Goal: Book appointment/travel/reservation

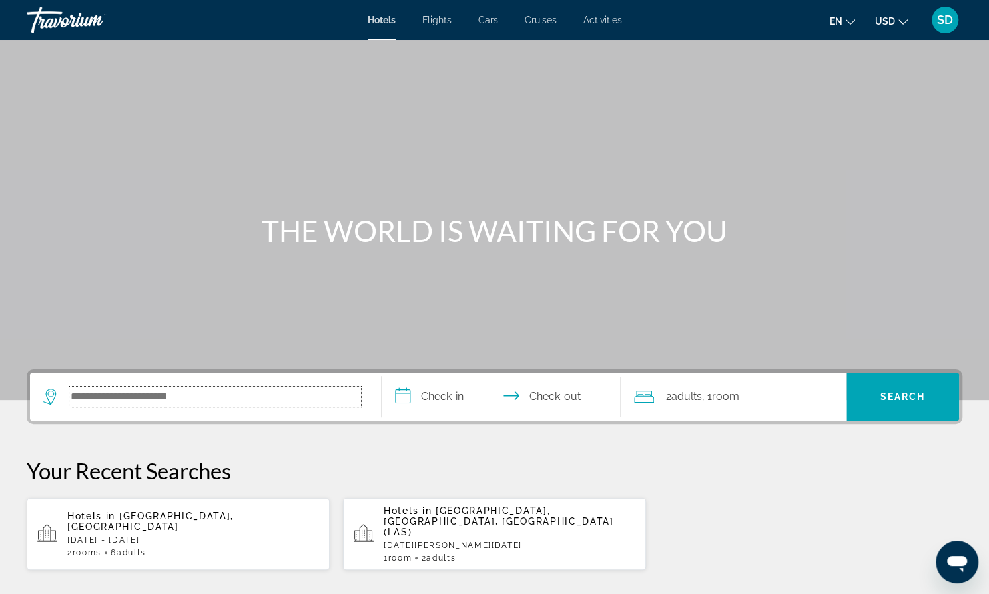
click at [306, 397] on input "Search hotel destination" at bounding box center [215, 396] width 292 height 20
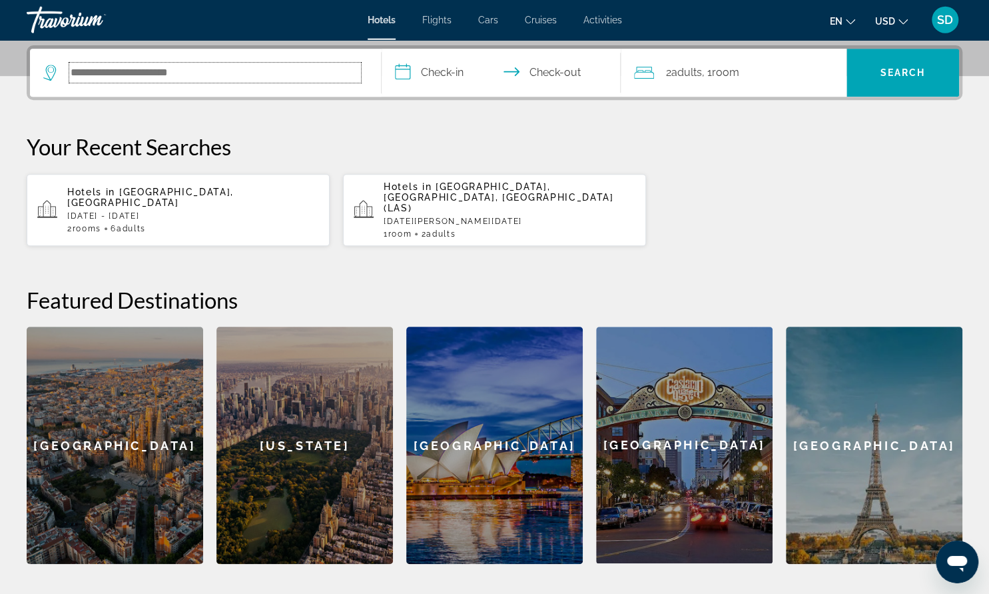
scroll to position [325, 0]
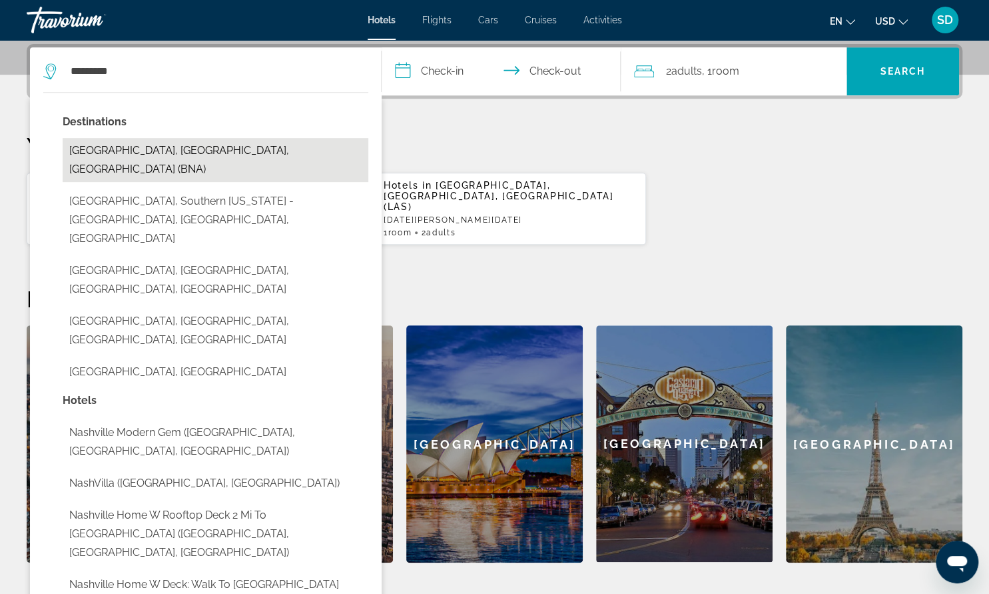
click at [181, 155] on button "Nashville, TN, United States (BNA)" at bounding box center [216, 160] width 306 height 44
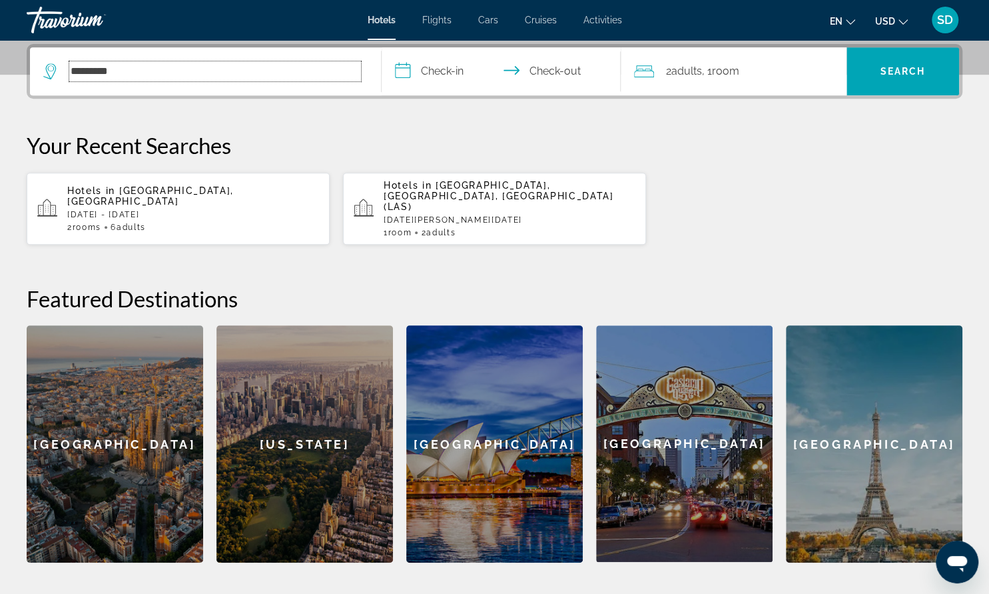
type input "**********"
click at [461, 65] on input "**********" at bounding box center [504, 73] width 244 height 52
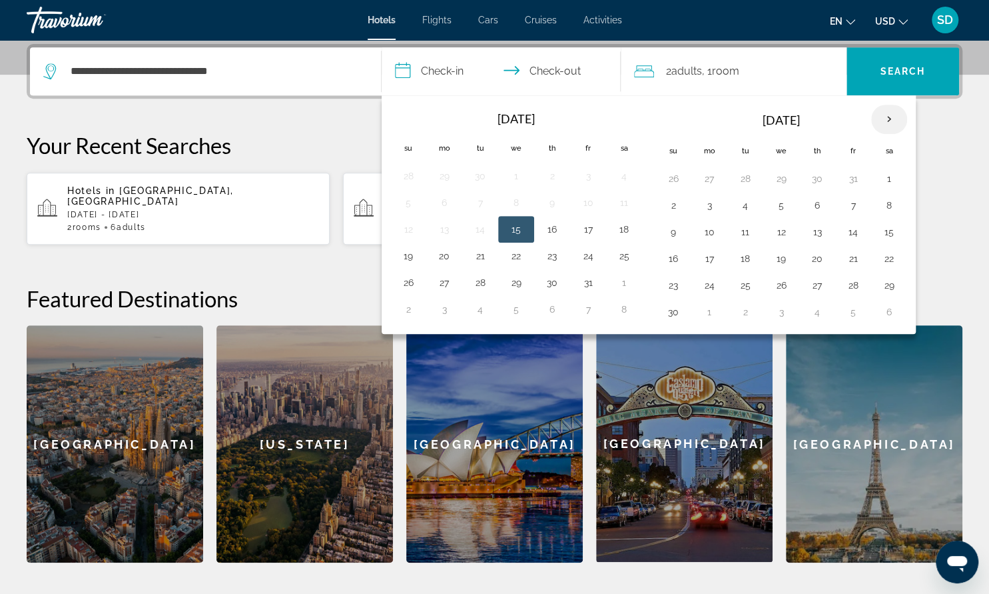
click at [878, 112] on th "Next month" at bounding box center [889, 119] width 36 height 29
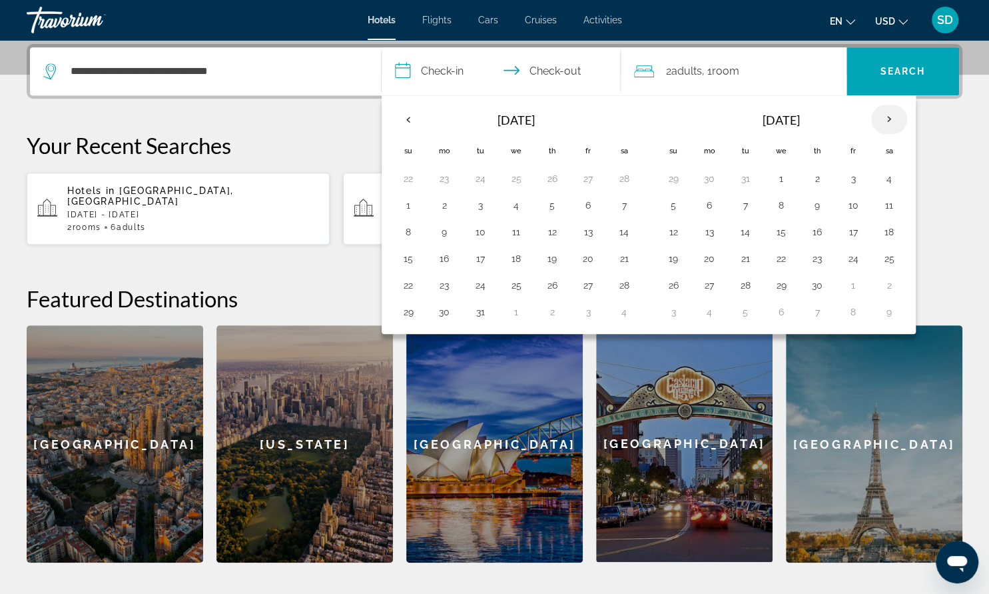
click at [878, 112] on th "Next month" at bounding box center [889, 119] width 36 height 29
click at [779, 262] on button "24" at bounding box center [781, 258] width 21 height 19
click at [807, 249] on button "25" at bounding box center [817, 258] width 21 height 19
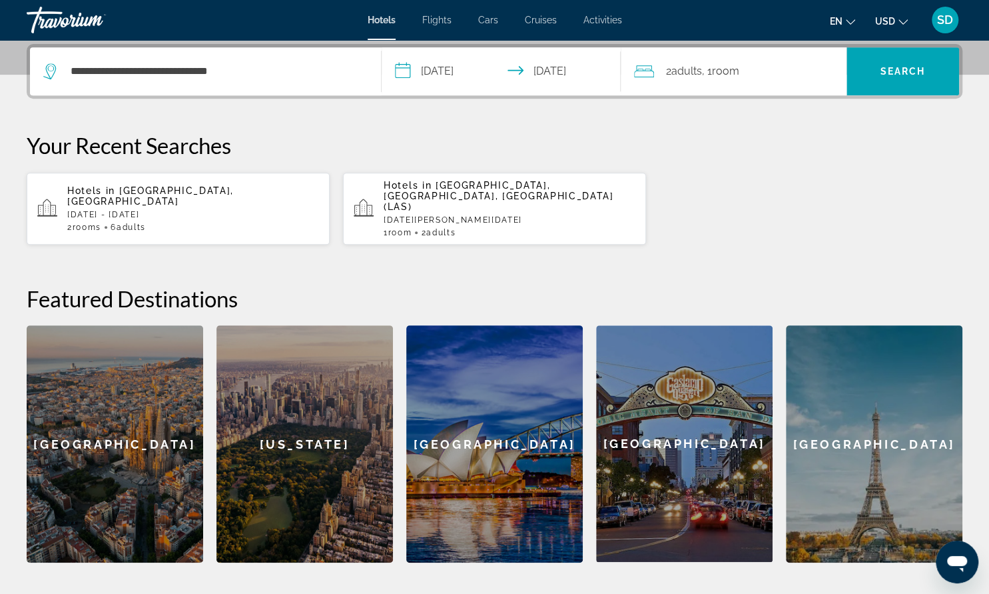
click at [455, 64] on input "**********" at bounding box center [504, 73] width 244 height 52
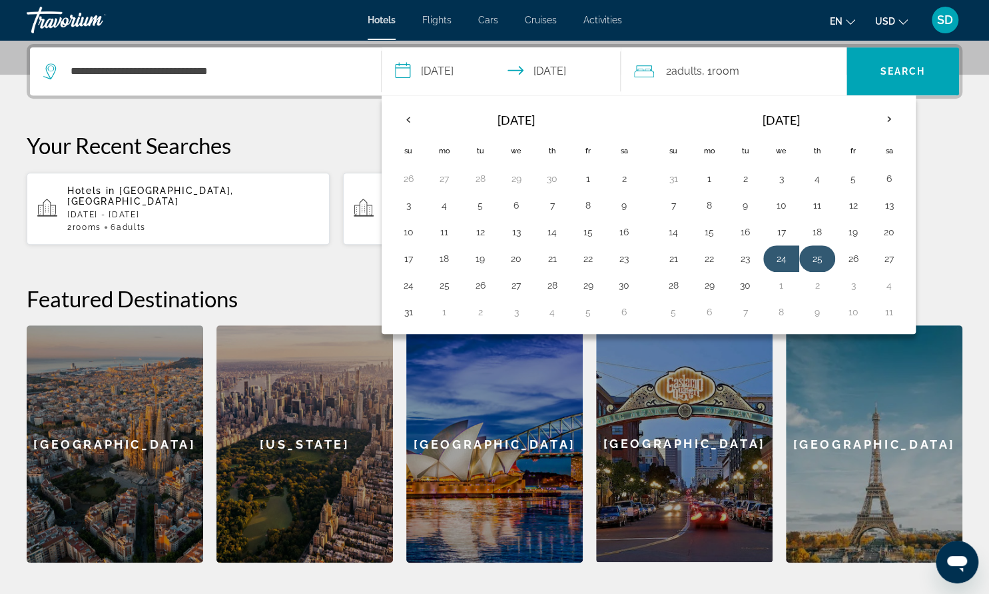
click at [816, 251] on button "25" at bounding box center [817, 258] width 21 height 19
click at [674, 282] on button "28" at bounding box center [673, 285] width 21 height 19
type input "**********"
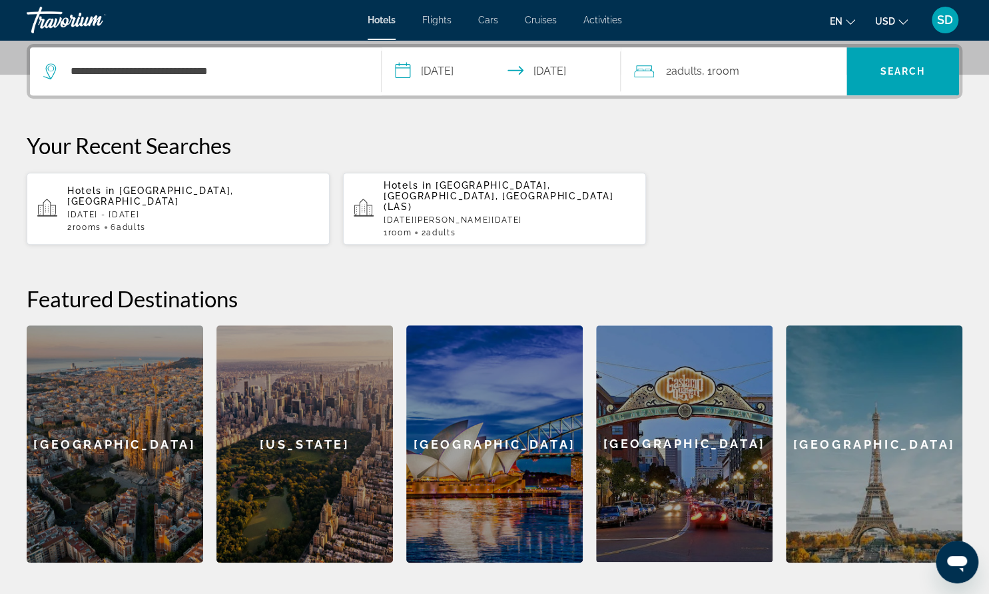
click at [803, 176] on div "Hotels in Martinique, Martinique Thu, 04 Dec - Thu, 11 Dec 2 Room rooms 6 Adult…" at bounding box center [495, 208] width 936 height 73
click at [922, 73] on span "Search" at bounding box center [903, 71] width 45 height 11
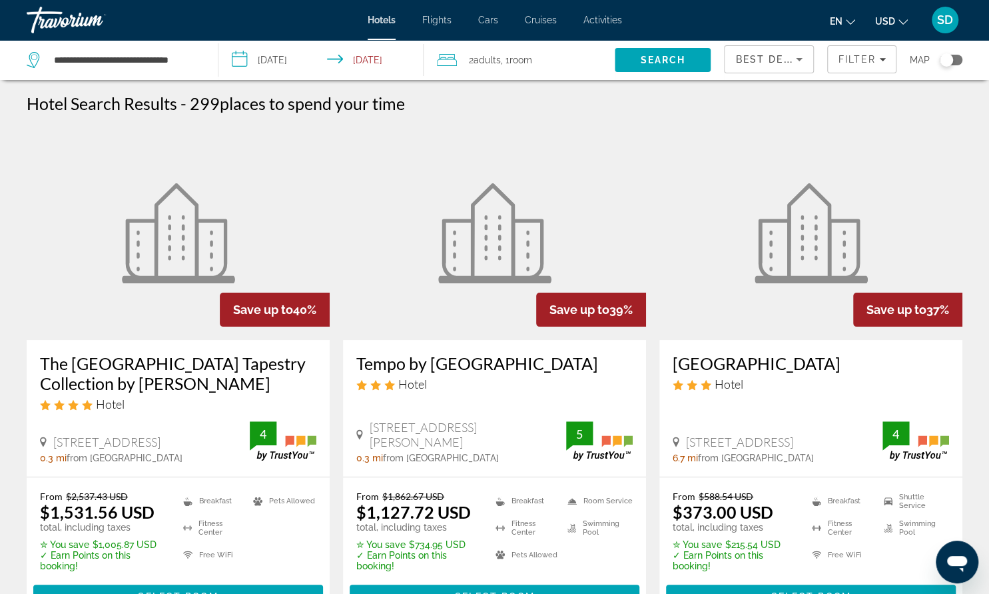
click at [948, 62] on div "Toggle map" at bounding box center [946, 59] width 13 height 13
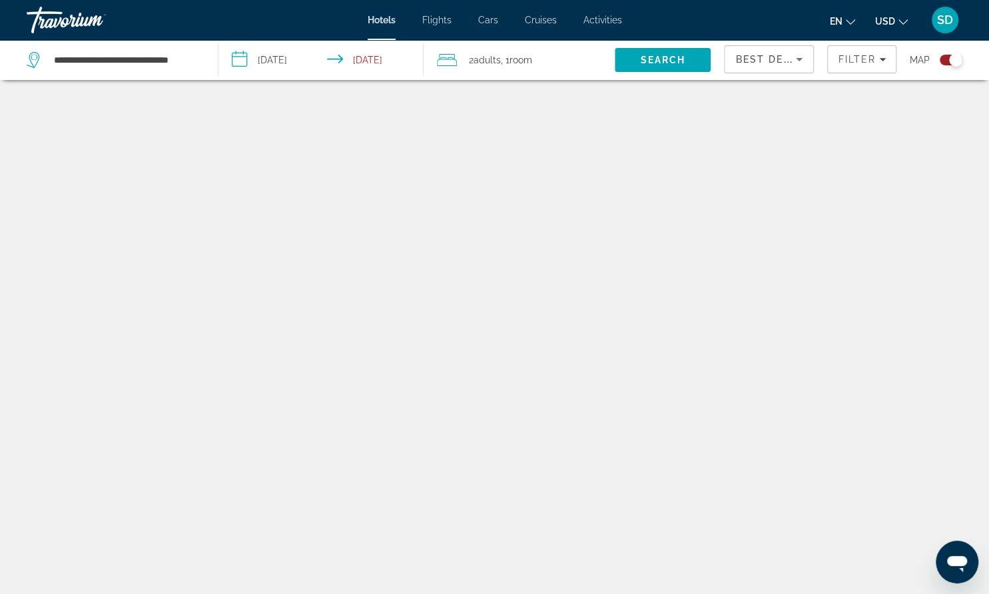
scroll to position [80, 0]
click at [876, 60] on div "Filter" at bounding box center [862, 59] width 48 height 11
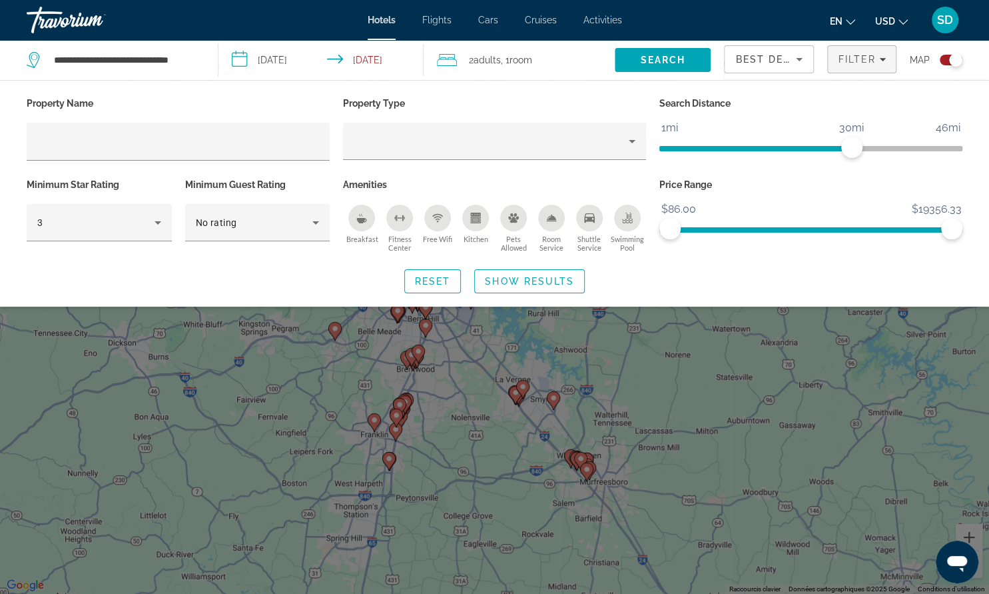
click at [628, 219] on icon "Swimming Pool" at bounding box center [627, 219] width 11 height 3
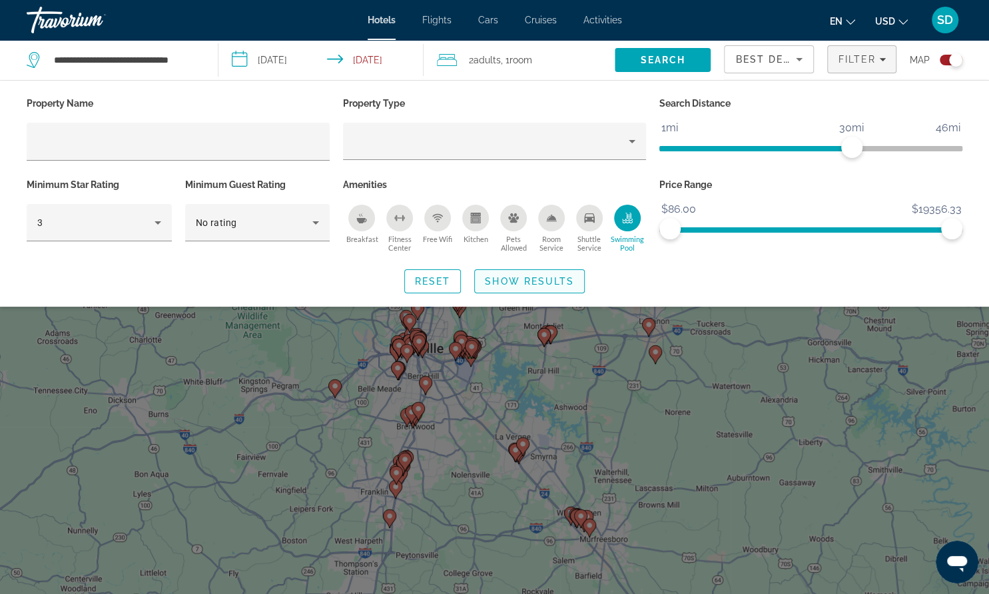
click at [554, 284] on span "Show Results" at bounding box center [529, 281] width 89 height 11
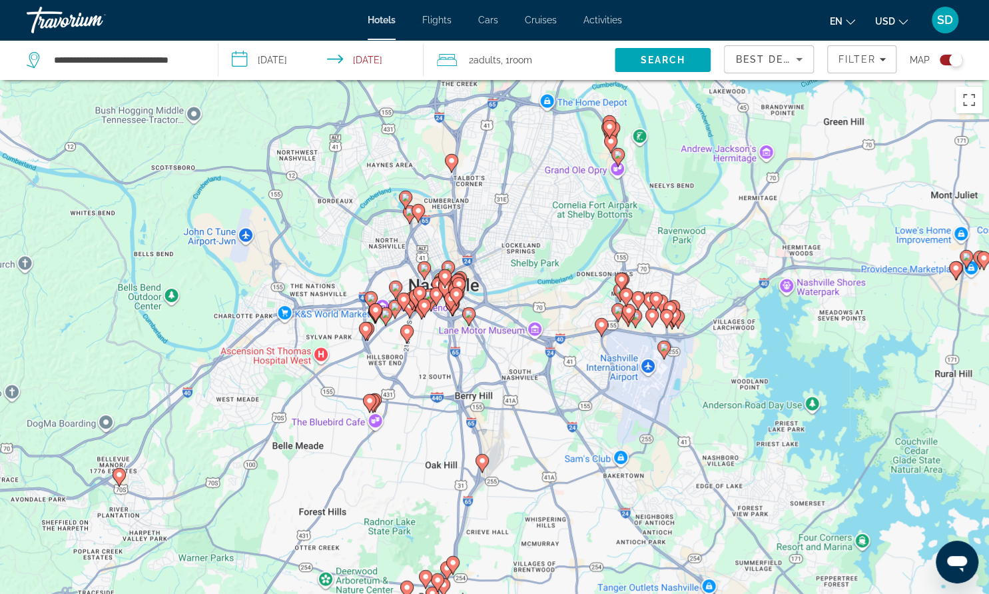
drag, startPoint x: 370, startPoint y: 346, endPoint x: 608, endPoint y: 292, distance: 244.4
click at [608, 292] on div "Pour activer le glissement avec le clavier, appuyez sur Alt+Entrée. Une fois ce…" at bounding box center [494, 377] width 989 height 594
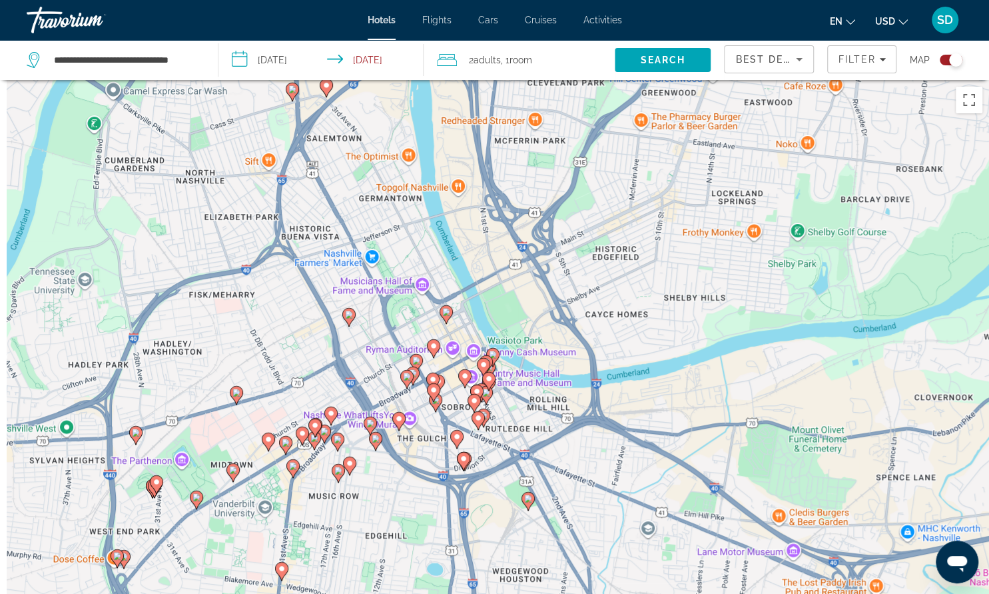
drag, startPoint x: 463, startPoint y: 211, endPoint x: 514, endPoint y: 319, distance: 119.2
click at [514, 319] on div "Pour activer le glissement avec le clavier, appuyez sur Alt+Entrée. Une fois ce…" at bounding box center [494, 377] width 989 height 594
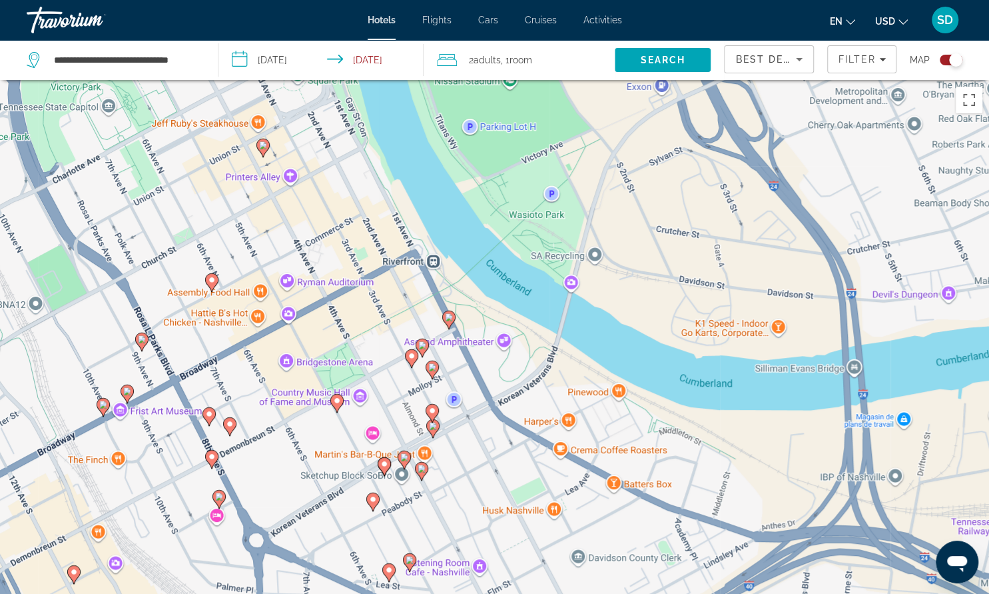
drag, startPoint x: 390, startPoint y: 374, endPoint x: 403, endPoint y: 181, distance: 193.6
click at [403, 181] on div "Pour activer le glissement avec le clavier, appuyez sur Alt+Entrée. Une fois ce…" at bounding box center [494, 377] width 989 height 594
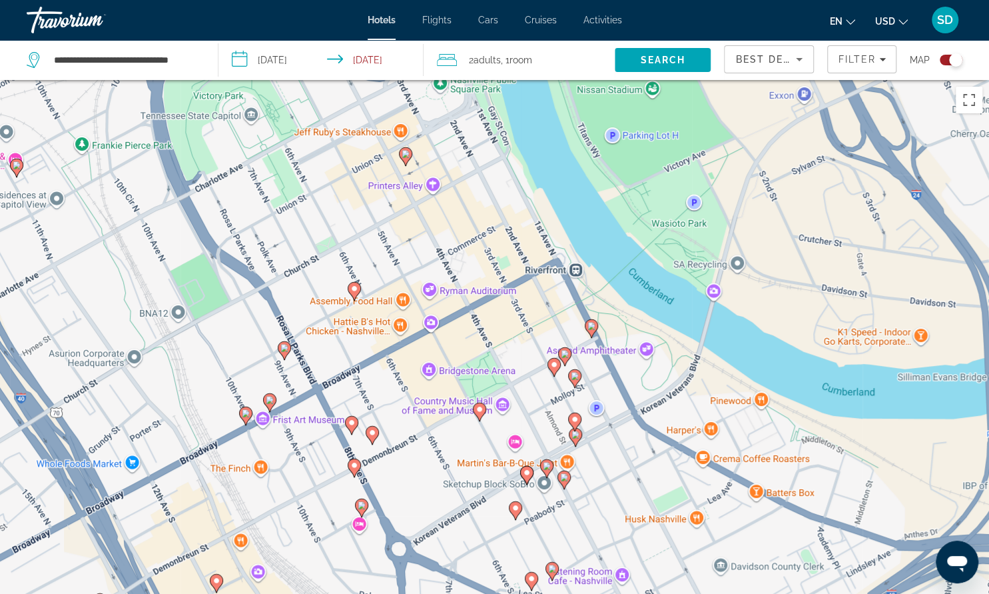
drag, startPoint x: 320, startPoint y: 238, endPoint x: 462, endPoint y: 251, distance: 141.8
click at [462, 251] on div "Pour activer le glissement avec le clavier, appuyez sur Alt+Entrée. Une fois ce…" at bounding box center [494, 377] width 989 height 594
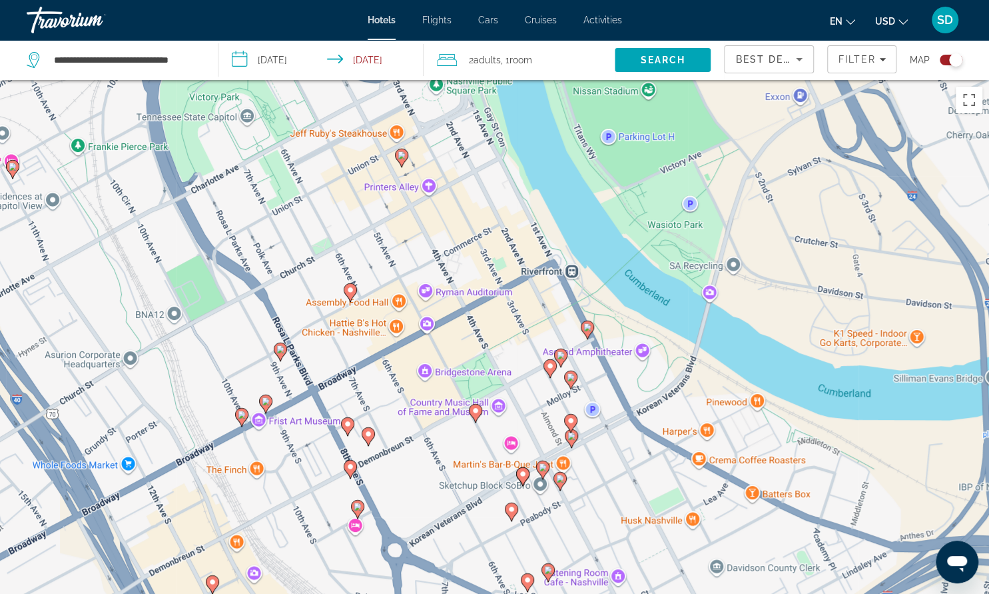
click at [353, 292] on image "Main content" at bounding box center [350, 290] width 8 height 8
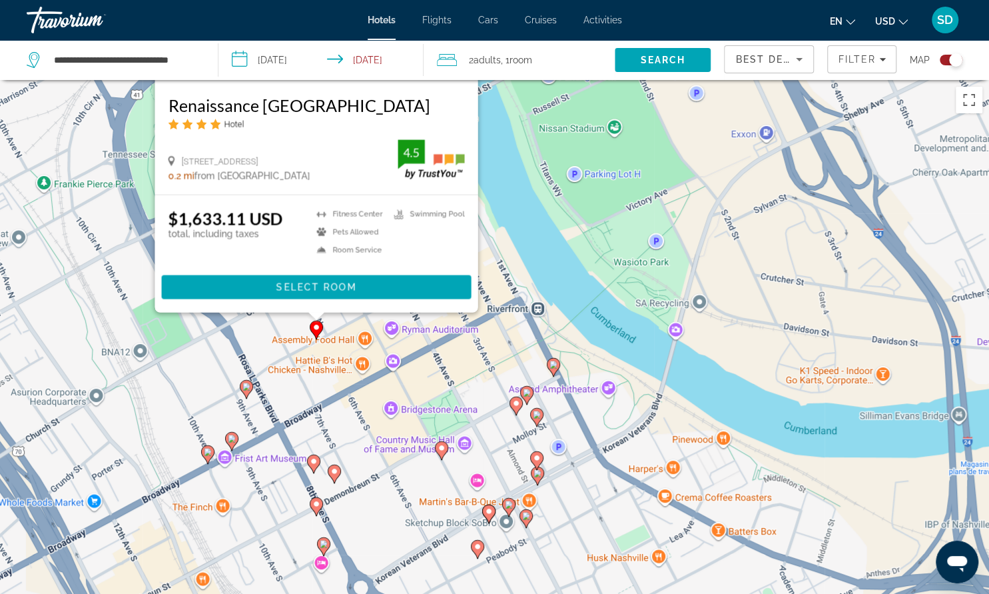
drag, startPoint x: 683, startPoint y: 280, endPoint x: 662, endPoint y: -29, distance: 309.8
click at [662, 80] on div "Pour activer le glissement avec le clavier, appuyez sur Alt+Entrée. Une fois ce…" at bounding box center [494, 377] width 989 height 594
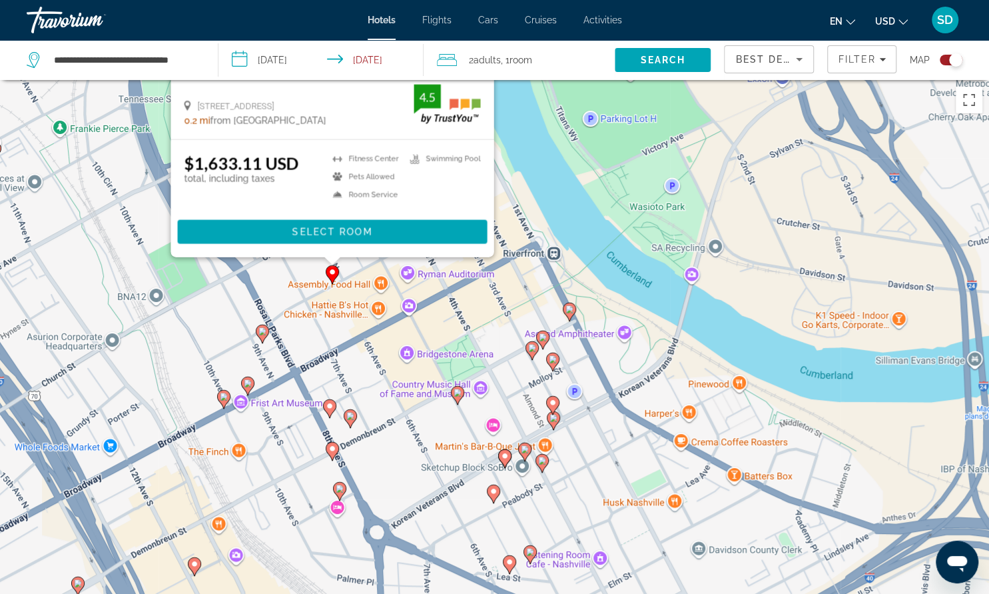
click at [458, 390] on image "Main content" at bounding box center [458, 392] width 8 height 8
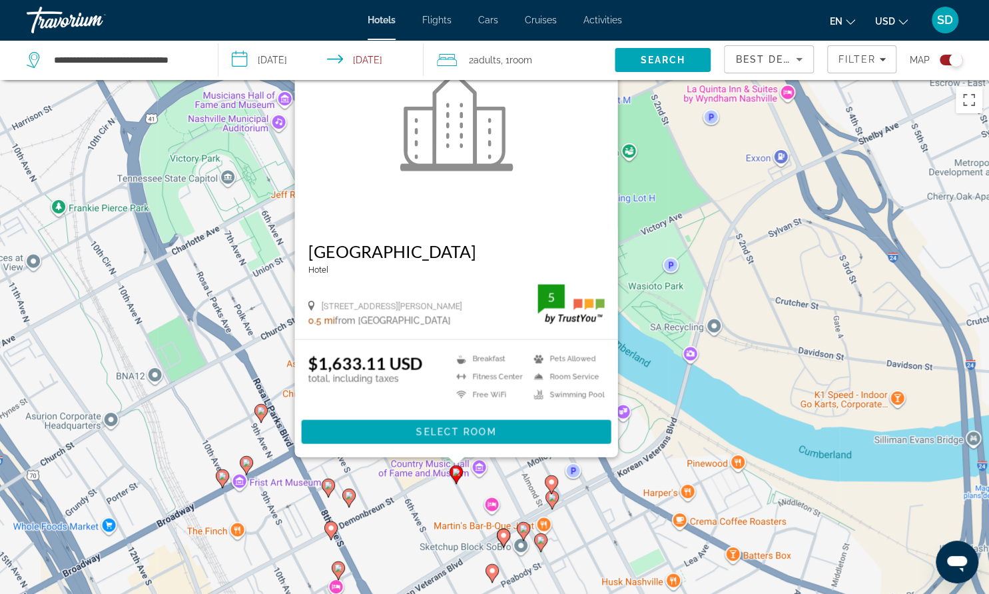
drag, startPoint x: 715, startPoint y: 272, endPoint x: 724, endPoint y: 90, distance: 182.7
click at [724, 90] on div "Pour activer le glissement avec le clavier, appuyez sur Alt+Entrée. Une fois ce…" at bounding box center [494, 377] width 989 height 594
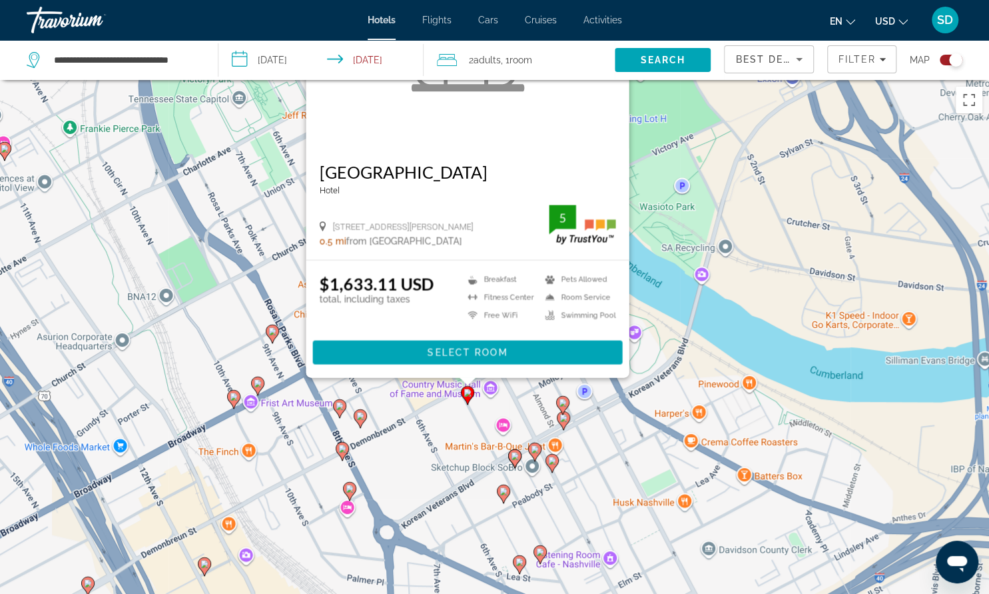
click at [276, 335] on icon "Main content" at bounding box center [272, 332] width 12 height 17
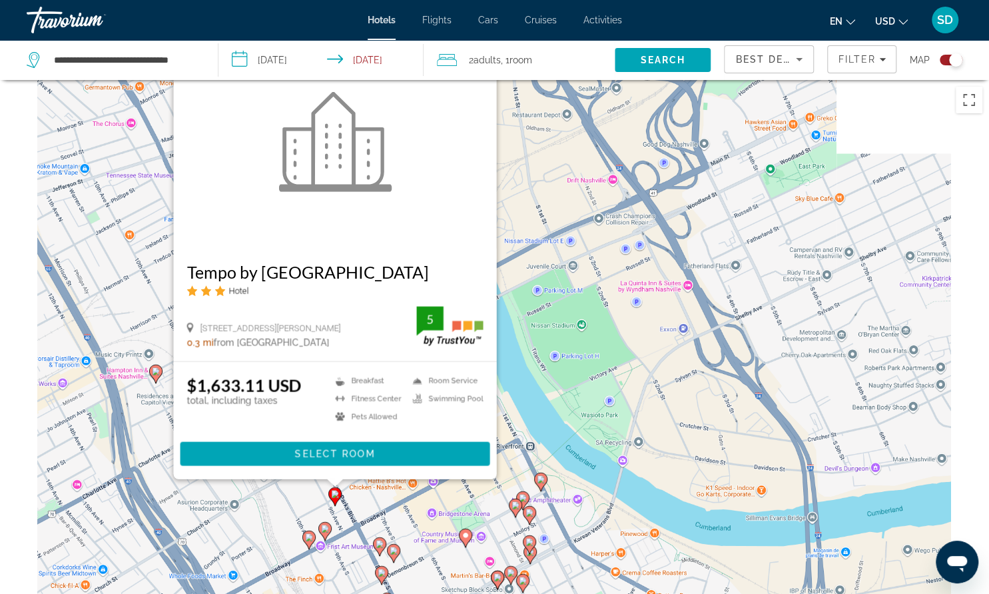
scroll to position [7, 0]
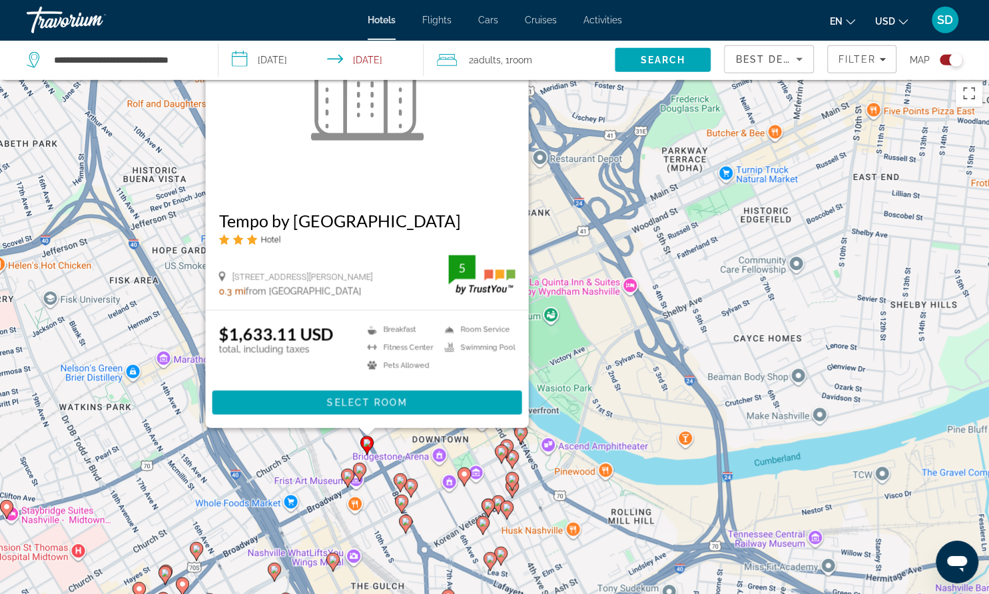
click at [520, 436] on icon "Main content" at bounding box center [520, 433] width 12 height 17
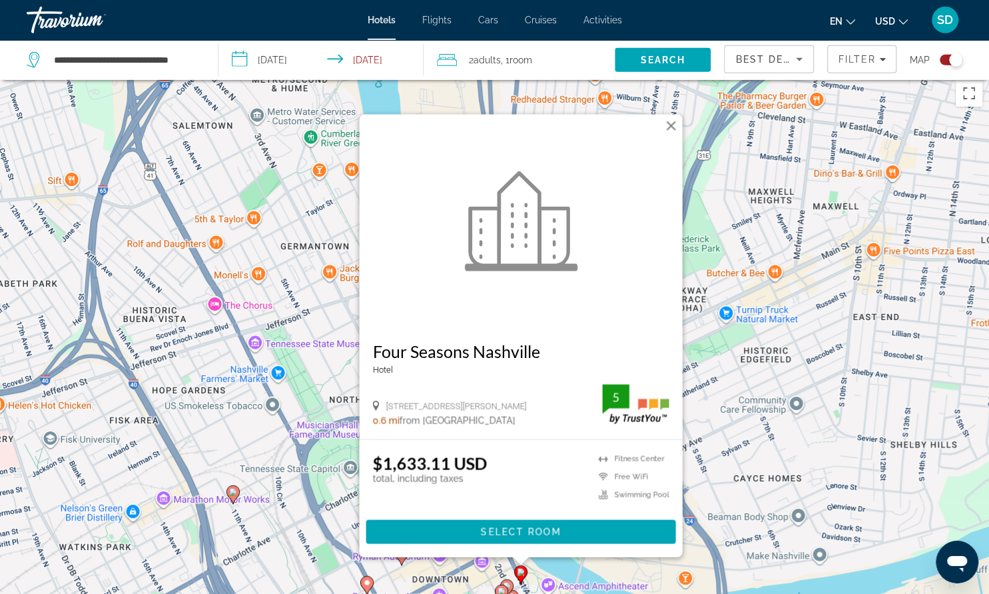
click at [673, 124] on button "Fermer" at bounding box center [671, 125] width 20 height 20
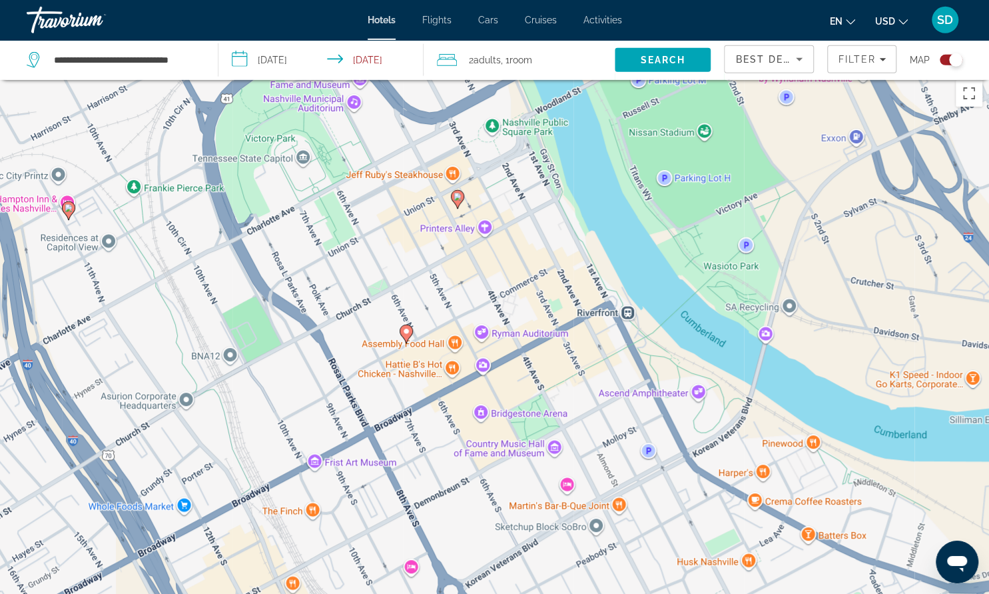
scroll to position [0, 0]
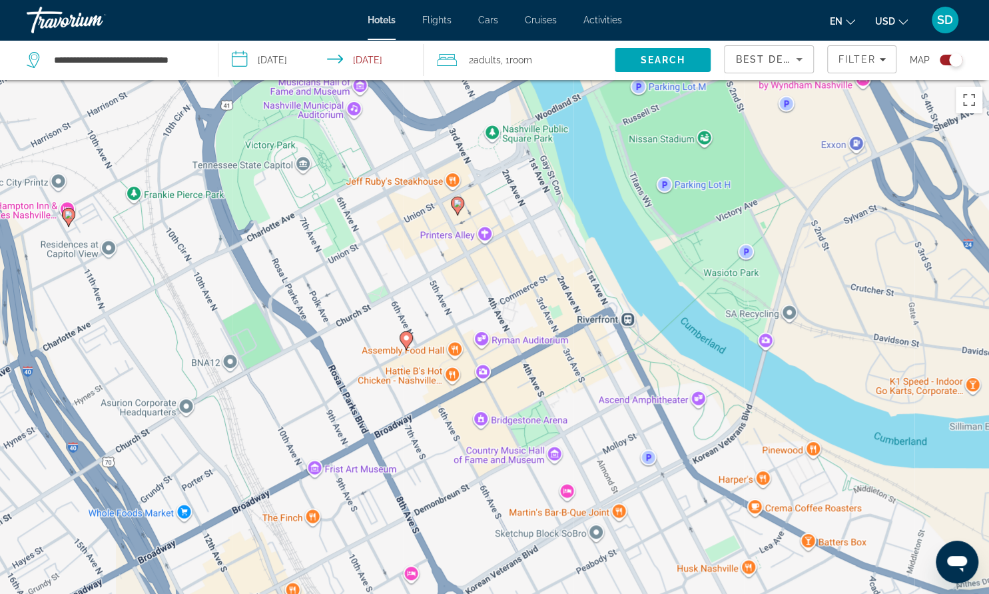
drag, startPoint x: 428, startPoint y: 449, endPoint x: 535, endPoint y: -19, distance: 480.4
click at [535, 80] on div "Pour activer le glissement avec le clavier, appuyez sur Alt+Entrée. Une fois ce…" at bounding box center [494, 377] width 989 height 594
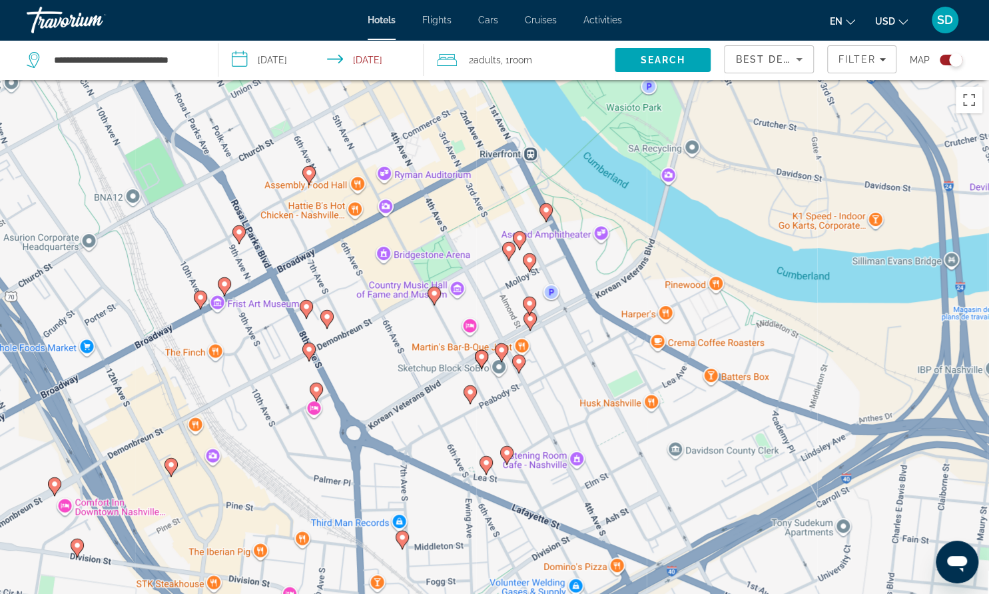
drag, startPoint x: 488, startPoint y: 235, endPoint x: 396, endPoint y: 65, distance: 193.7
click at [396, 80] on div "Pour activer le glissement avec le clavier, appuyez sur Alt+Entrée. Une fois ce…" at bounding box center [494, 377] width 989 height 594
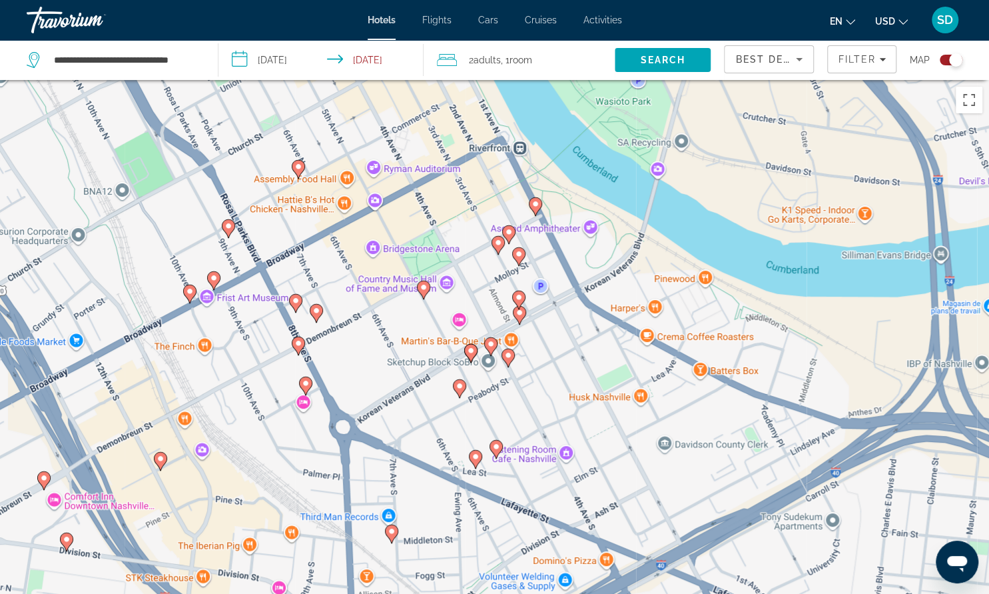
click at [523, 315] on image "Main content" at bounding box center [520, 312] width 8 height 8
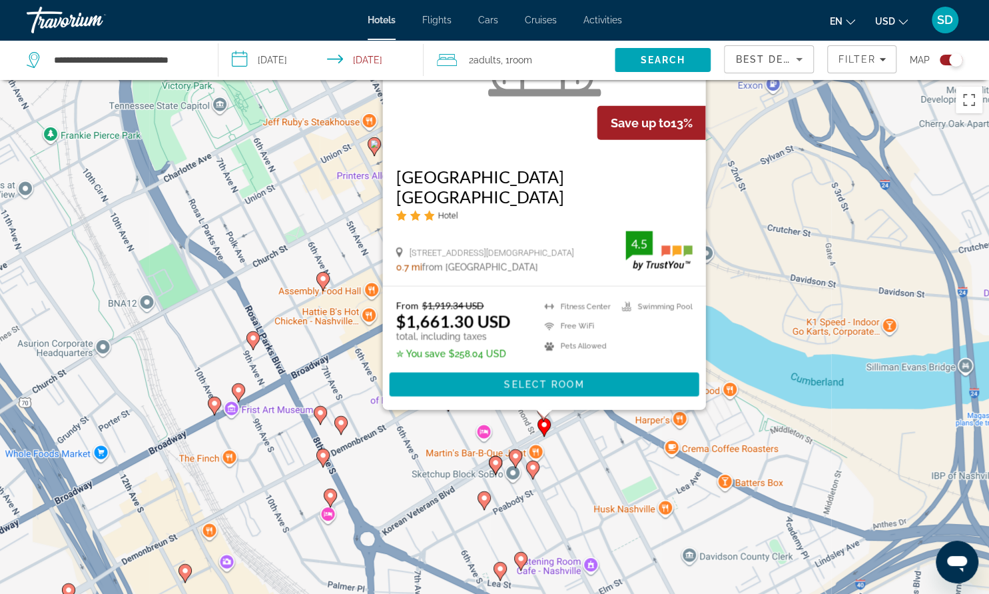
drag, startPoint x: 820, startPoint y: 371, endPoint x: 851, endPoint y: 173, distance: 200.9
click at [851, 173] on div "Pour activer le glissement avec le clavier, appuyez sur Alt+Entrée. Une fois ce…" at bounding box center [494, 377] width 989 height 594
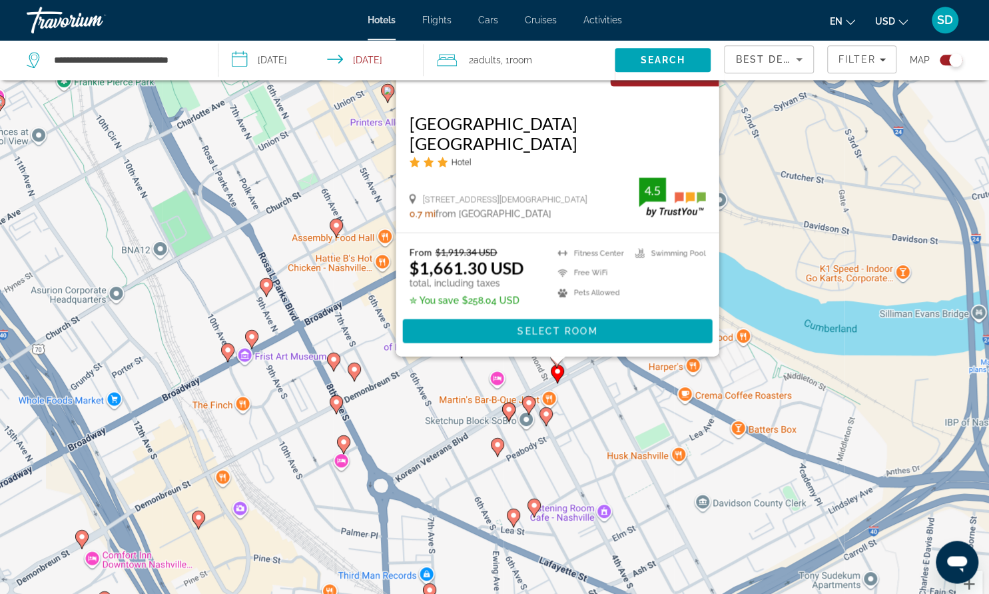
scroll to position [35, 0]
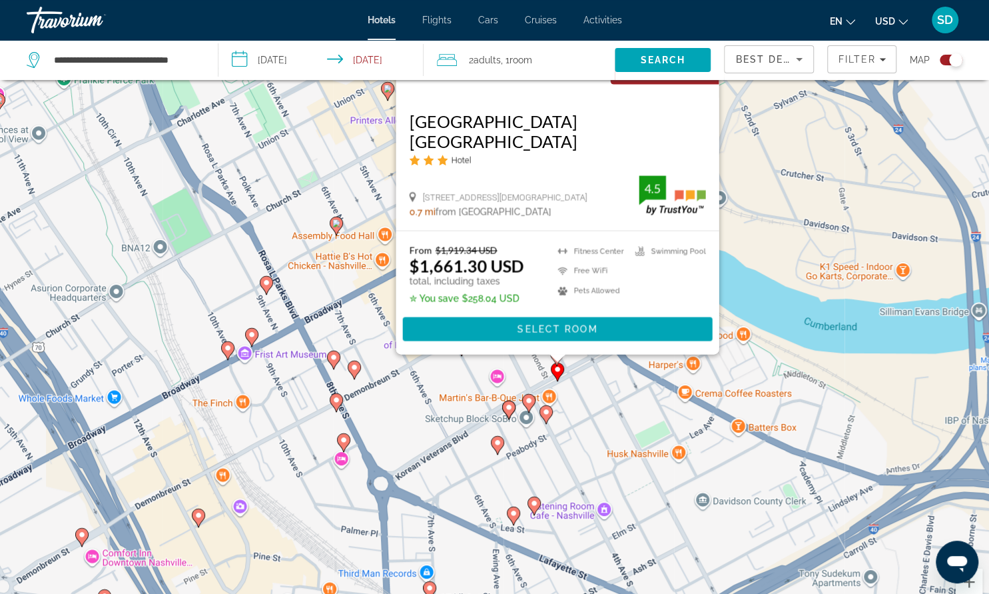
click at [530, 400] on image "Main content" at bounding box center [529, 400] width 8 height 8
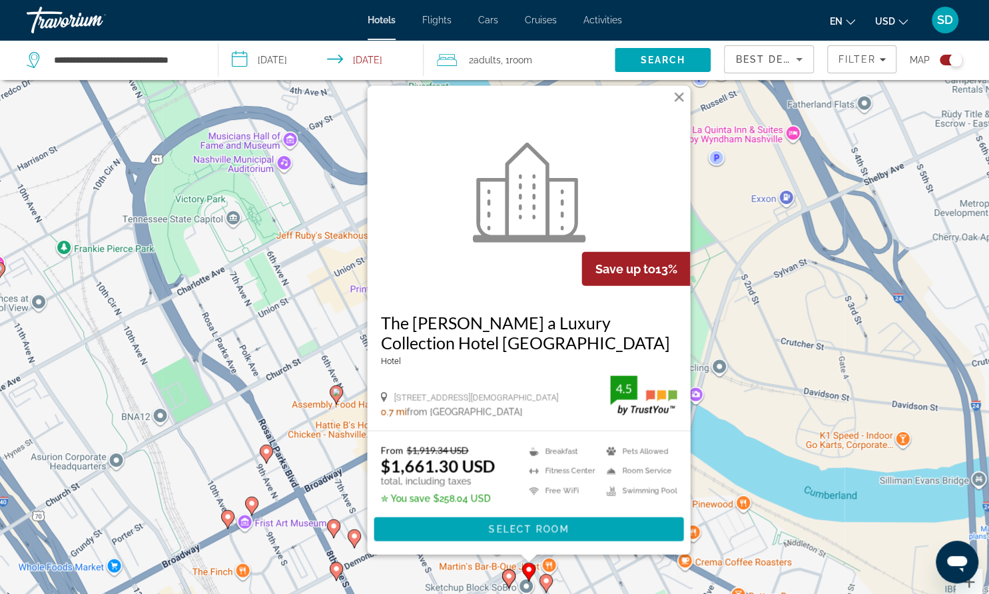
click at [679, 93] on button "Fermer" at bounding box center [679, 97] width 20 height 20
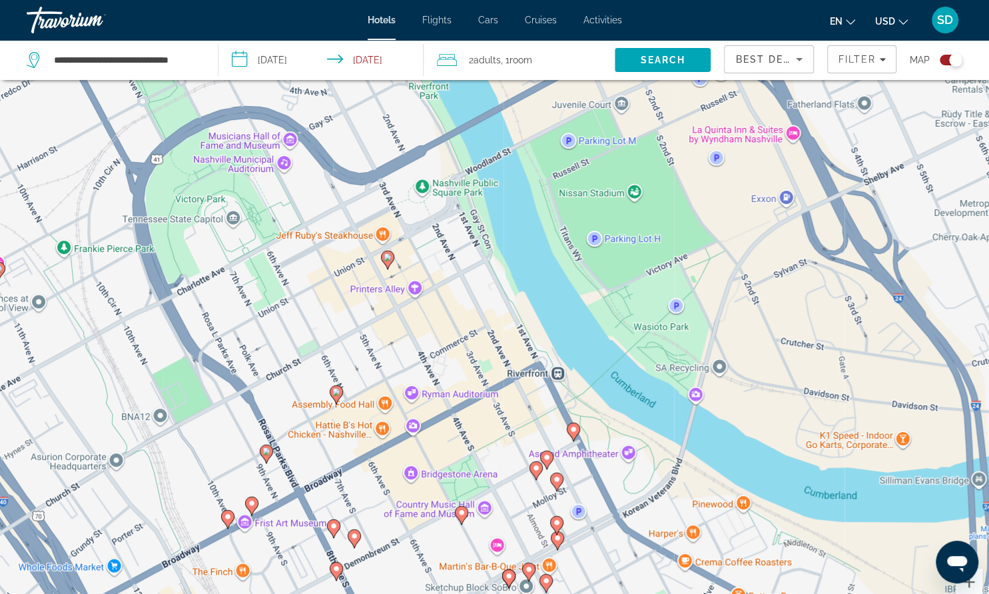
click at [580, 430] on div "Pour naviguer, appuyez sur les touches fléchées. Pour activer le glissement ave…" at bounding box center [494, 342] width 989 height 594
click at [572, 432] on image "Main content" at bounding box center [574, 429] width 8 height 8
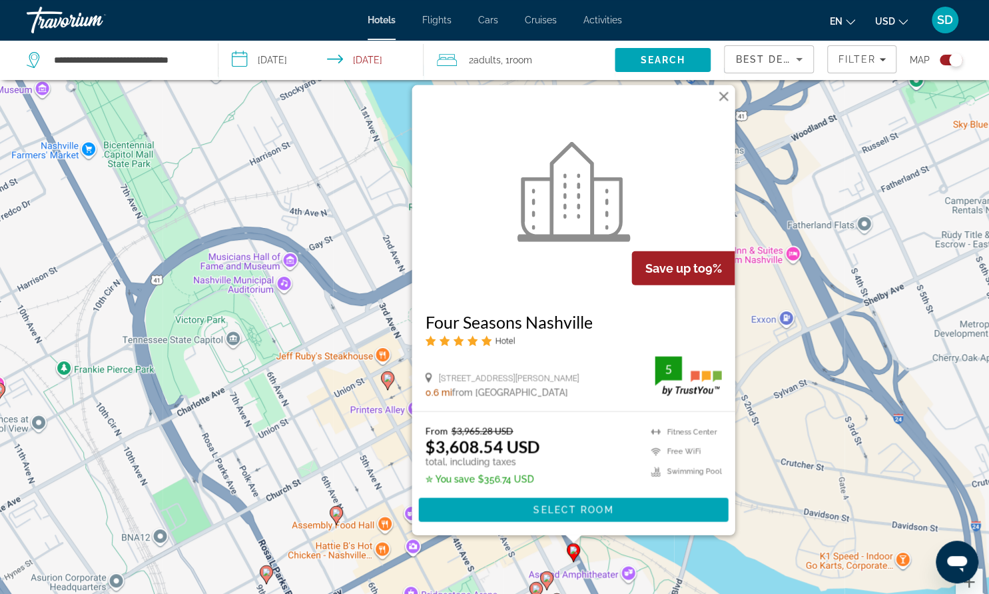
click at [719, 95] on button "Fermer" at bounding box center [723, 96] width 20 height 20
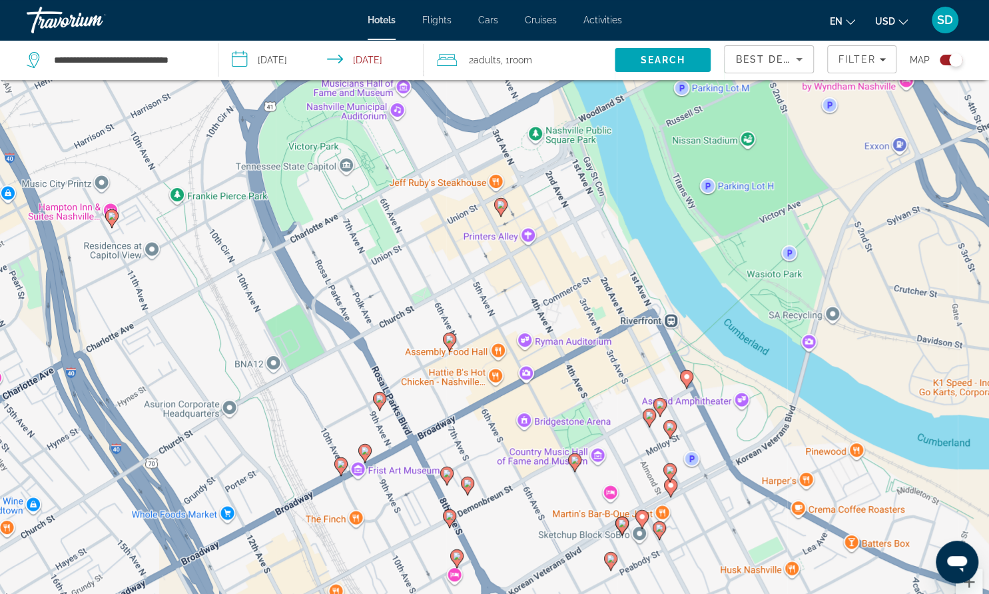
drag, startPoint x: 520, startPoint y: 335, endPoint x: 634, endPoint y: 161, distance: 208.4
click at [634, 161] on div "Pour activer le glissement avec le clavier, appuyez sur Alt+Entrée. Une fois ce…" at bounding box center [494, 342] width 989 height 594
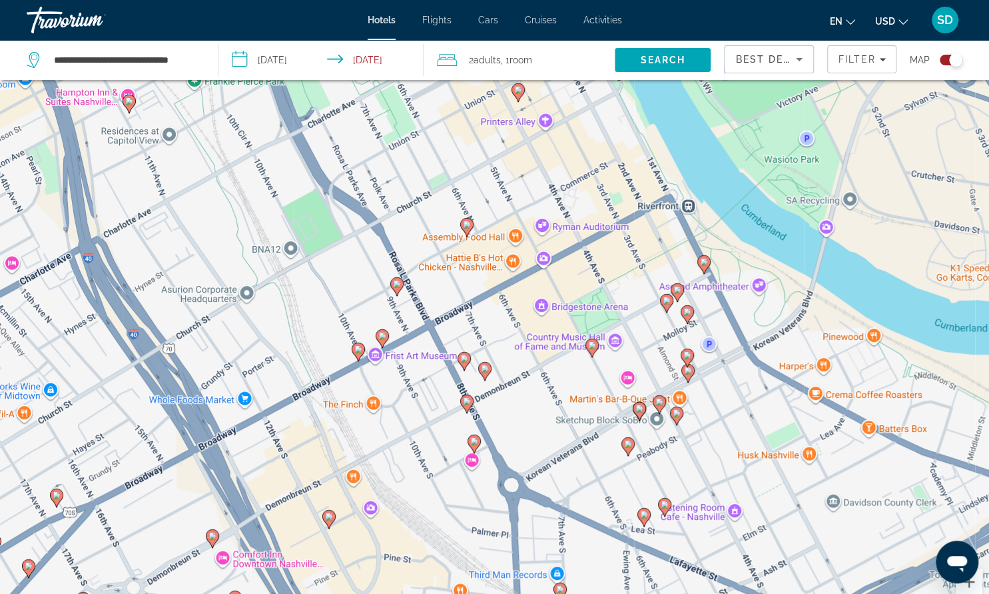
drag, startPoint x: 615, startPoint y: 369, endPoint x: 618, endPoint y: 218, distance: 150.6
click at [618, 218] on div "Pour activer le glissement avec le clavier, appuyez sur Alt+Entrée. Une fois ce…" at bounding box center [494, 342] width 989 height 594
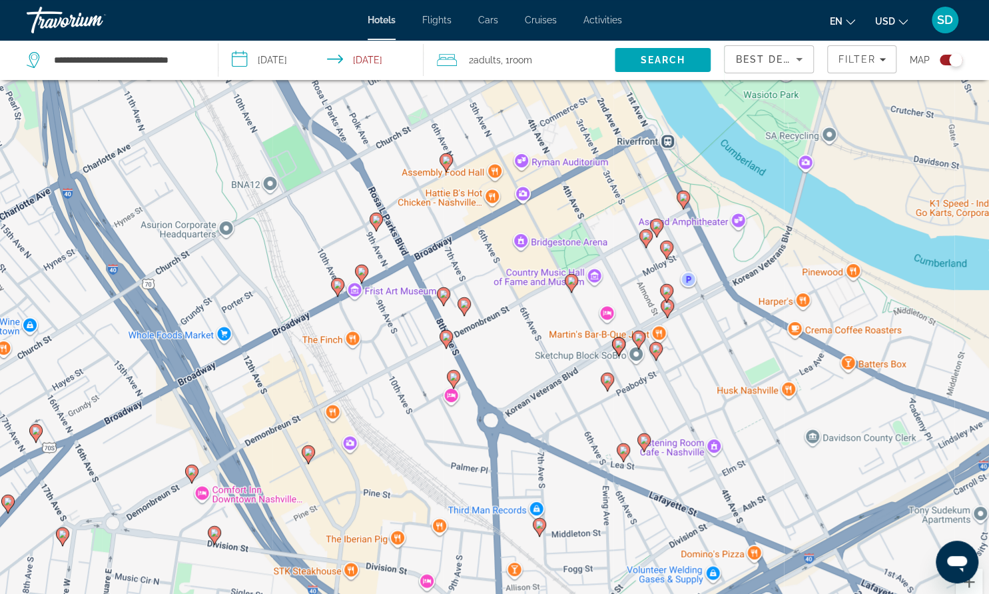
click at [360, 275] on icon "Main content" at bounding box center [361, 272] width 12 height 17
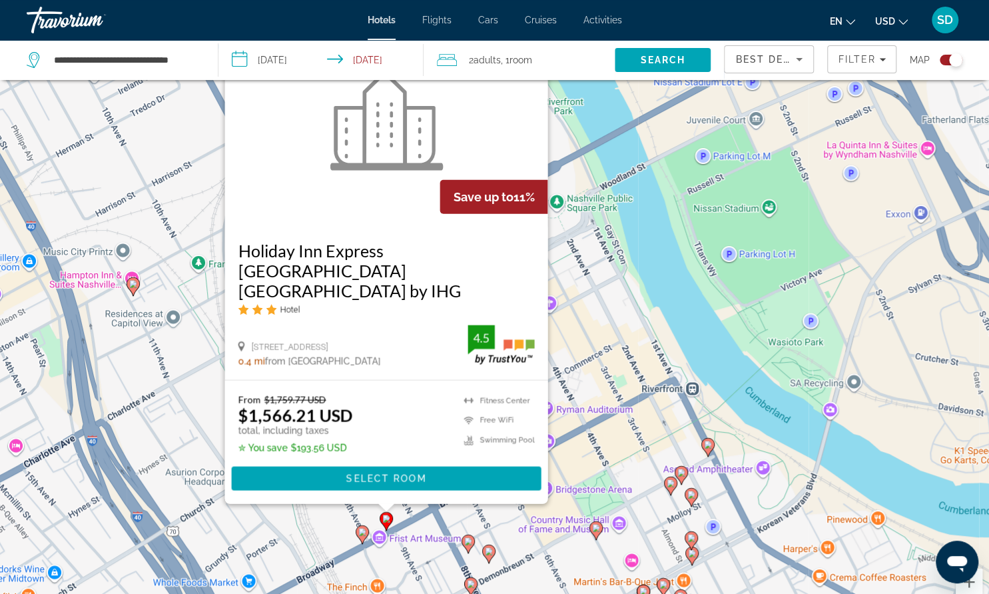
drag, startPoint x: 636, startPoint y: 399, endPoint x: 685, endPoint y: 316, distance: 96.2
click at [685, 316] on div "Pour activer le glissement avec le clavier, appuyez sur Alt+Entrée. Une fois ce…" at bounding box center [494, 342] width 989 height 594
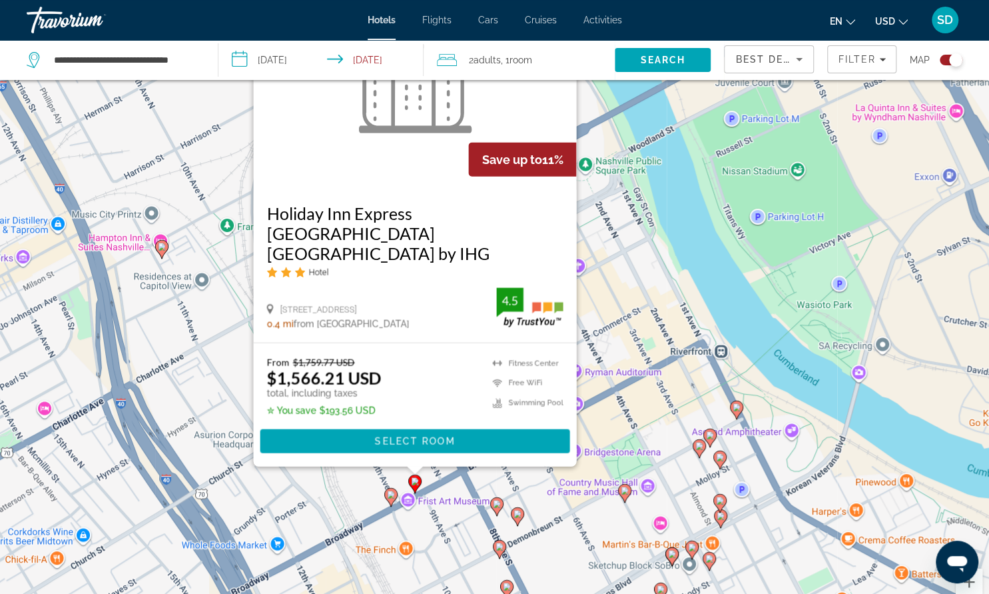
click at [387, 494] on image "Main content" at bounding box center [391, 494] width 8 height 8
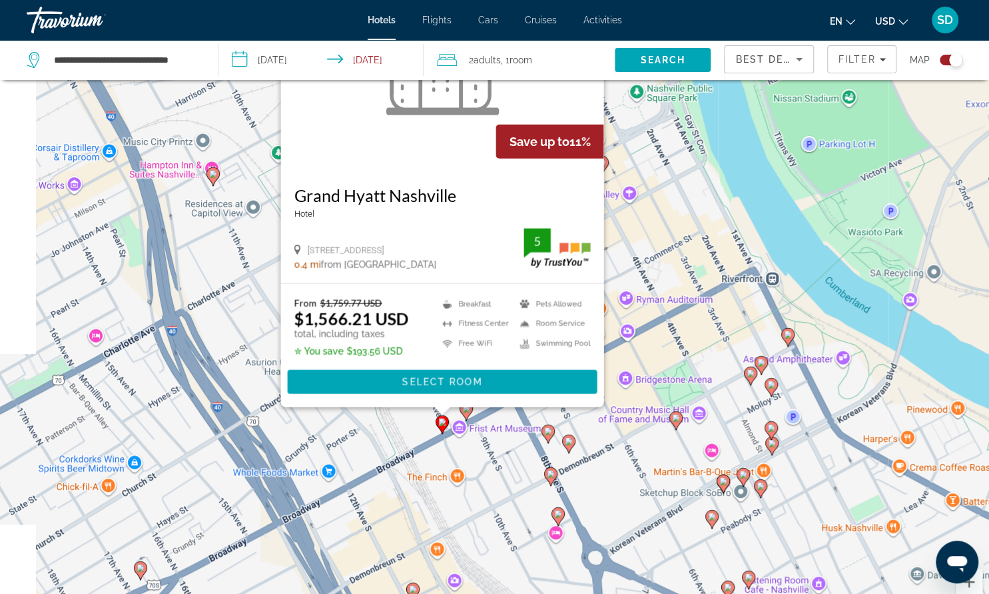
drag, startPoint x: 659, startPoint y: 366, endPoint x: 711, endPoint y: 224, distance: 150.7
click at [711, 224] on div "Pour activer le glissement avec le clavier, appuyez sur Alt+Entrée. Une fois ce…" at bounding box center [494, 342] width 989 height 594
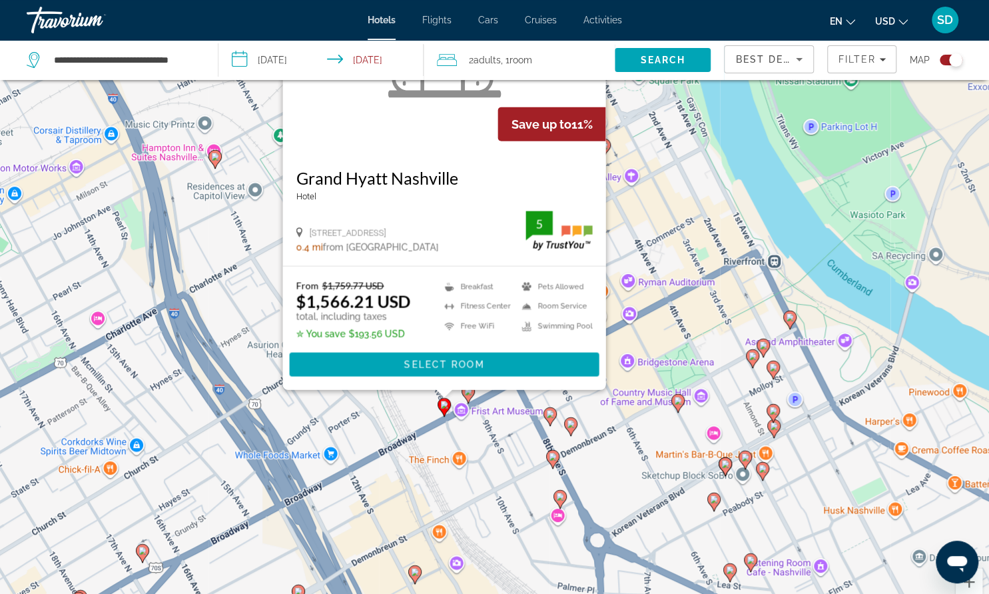
click at [467, 395] on icon "Main content" at bounding box center [468, 392] width 12 height 17
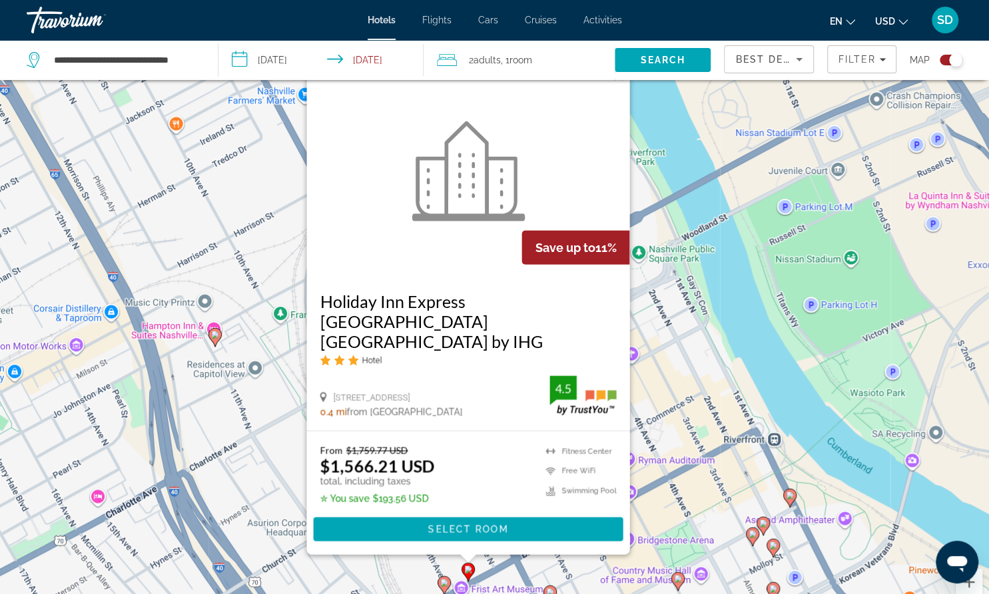
click at [620, 85] on button "Fermer" at bounding box center [618, 75] width 20 height 20
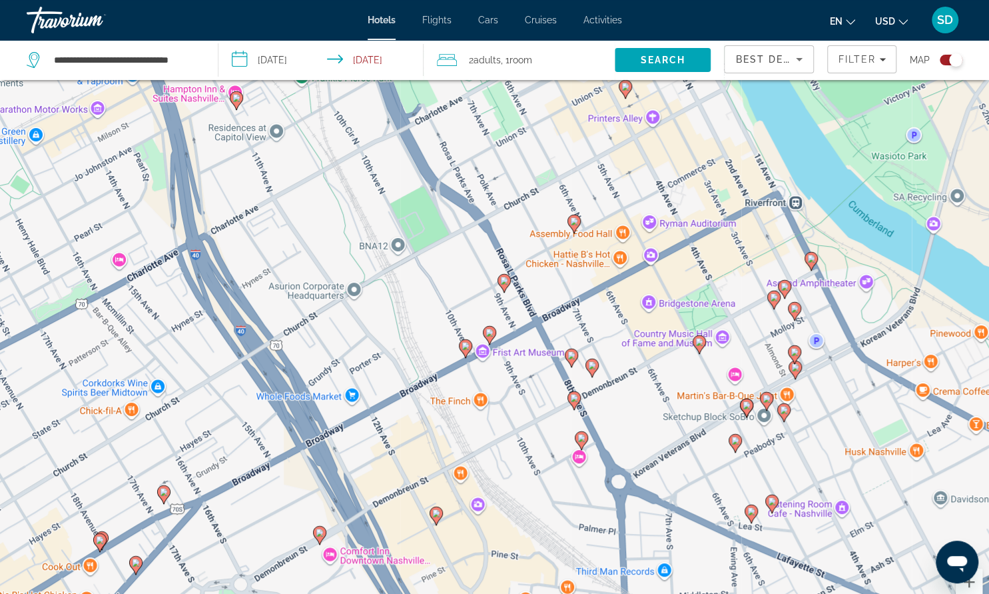
drag, startPoint x: 527, startPoint y: 323, endPoint x: 545, endPoint y: 65, distance: 259.1
click at [545, 65] on div "Pour activer le glissement avec le clavier, appuyez sur Alt+Entrée. Une fois ce…" at bounding box center [494, 342] width 989 height 594
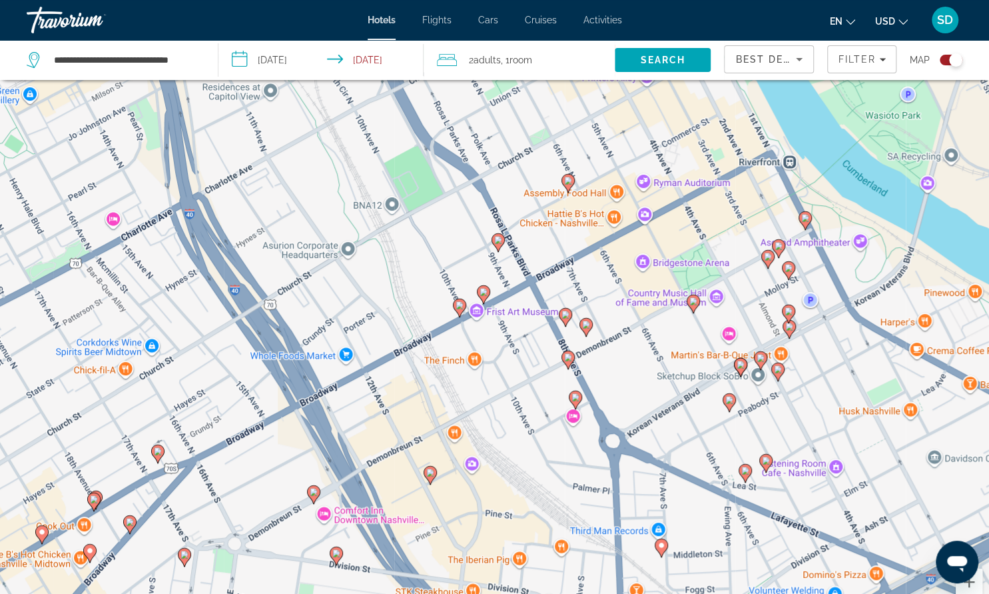
click at [568, 321] on icon "Main content" at bounding box center [565, 316] width 12 height 17
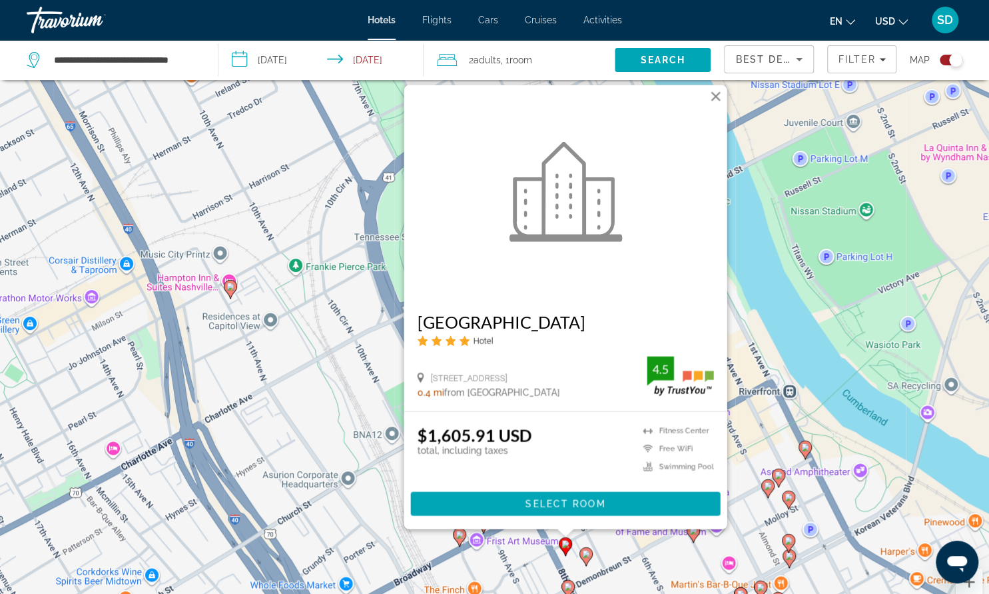
click at [587, 555] on image "Main content" at bounding box center [586, 554] width 8 height 8
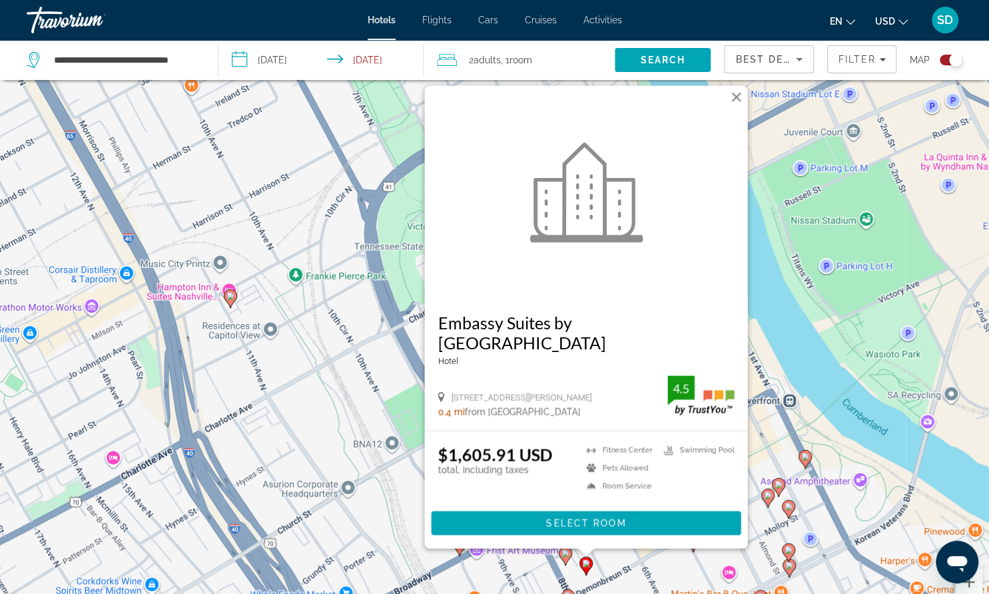
click at [567, 591] on icon "Main content" at bounding box center [568, 597] width 12 height 17
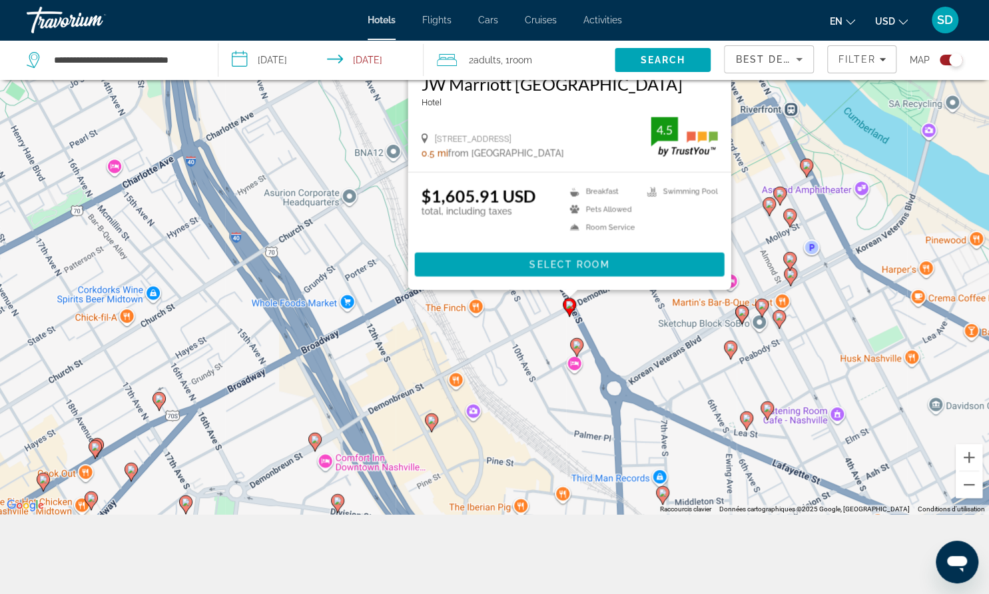
drag, startPoint x: 284, startPoint y: 304, endPoint x: 267, endPoint y: 137, distance: 168.8
click at [267, 137] on div "Pour activer le glissement avec le clavier, appuyez sur Alt+Entrée. Une fois ce…" at bounding box center [494, 217] width 989 height 594
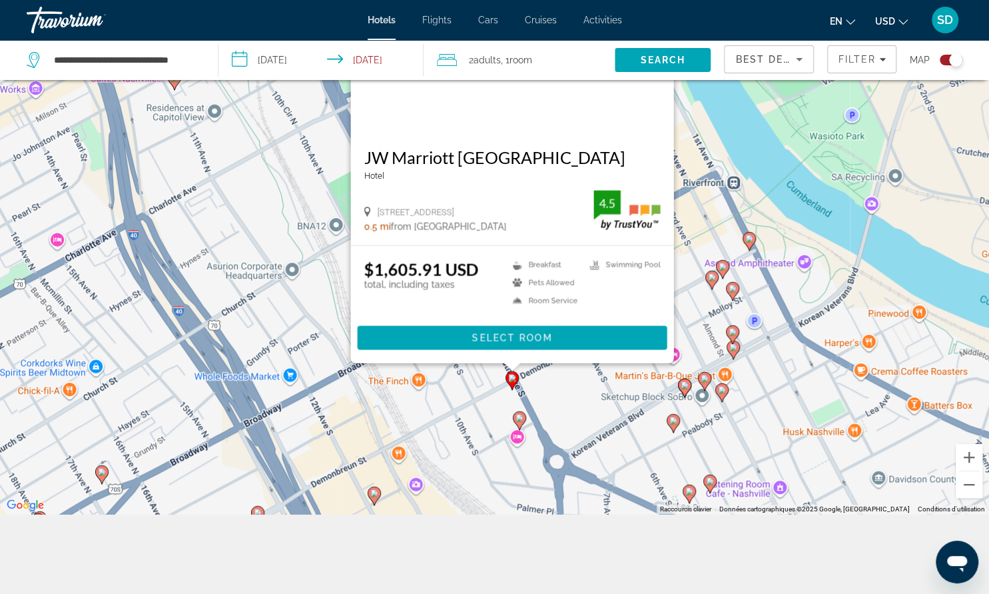
drag, startPoint x: 267, startPoint y: 137, endPoint x: 240, endPoint y: 236, distance: 102.9
click at [240, 236] on div "Pour activer le glissement avec le clavier, appuyez sur Alt+Entrée. Une fois ce…" at bounding box center [494, 217] width 989 height 594
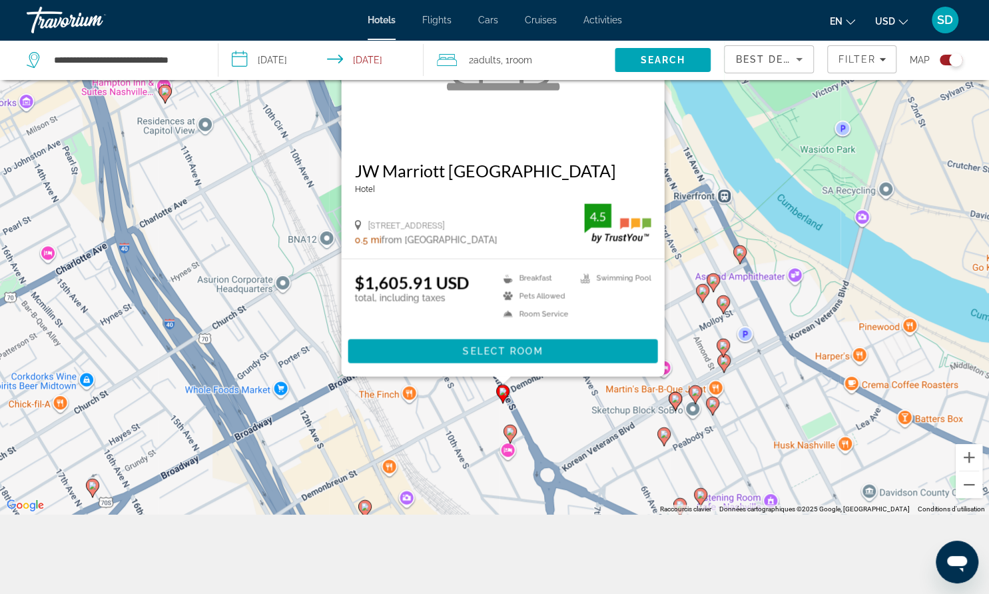
click at [480, 434] on div "Pour activer le glissement avec le clavier, appuyez sur Alt+Entrée. Une fois ce…" at bounding box center [494, 217] width 989 height 594
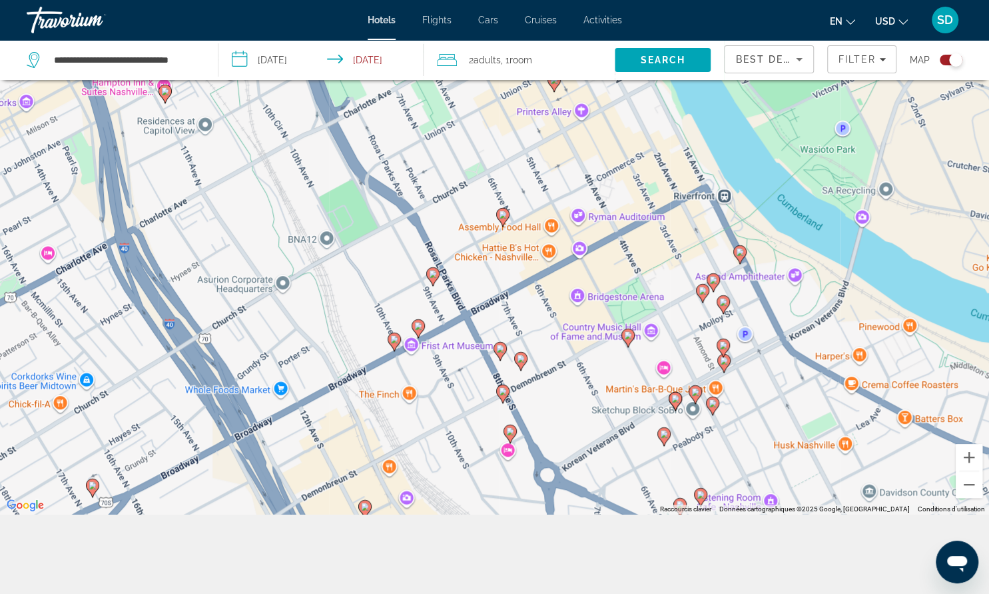
click at [628, 338] on image "Main content" at bounding box center [628, 335] width 8 height 8
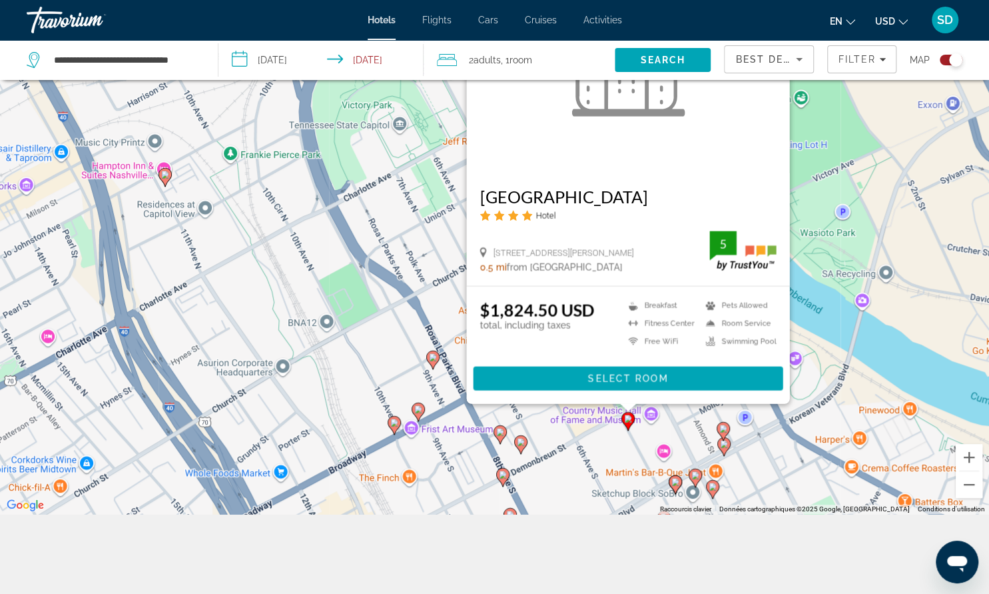
click at [817, 209] on div "Pour activer le glissement avec le clavier, appuyez sur Alt+Entrée. Une fois ce…" at bounding box center [494, 217] width 989 height 594
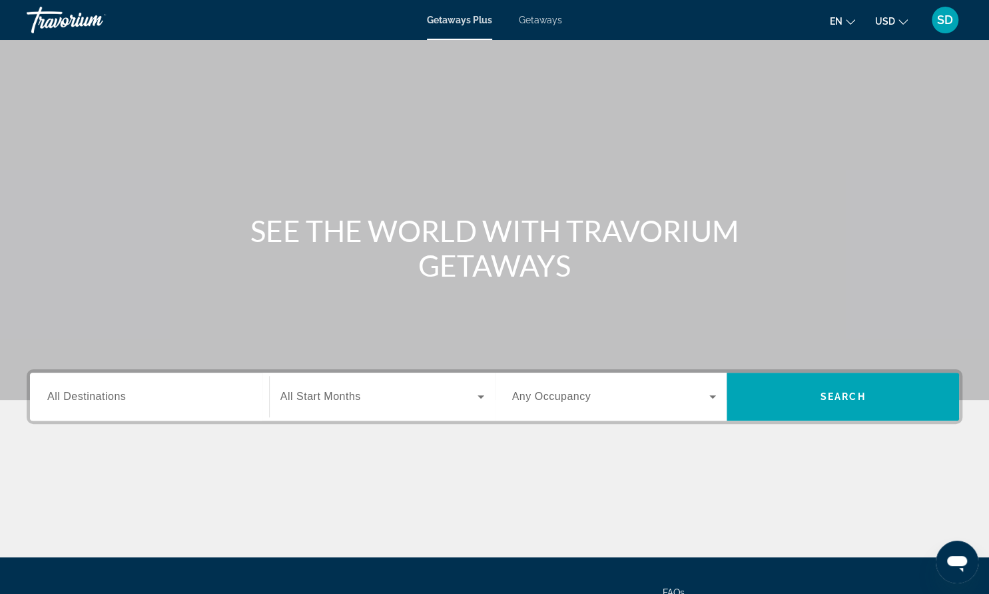
click at [195, 397] on input "Destination All Destinations" at bounding box center [149, 397] width 205 height 16
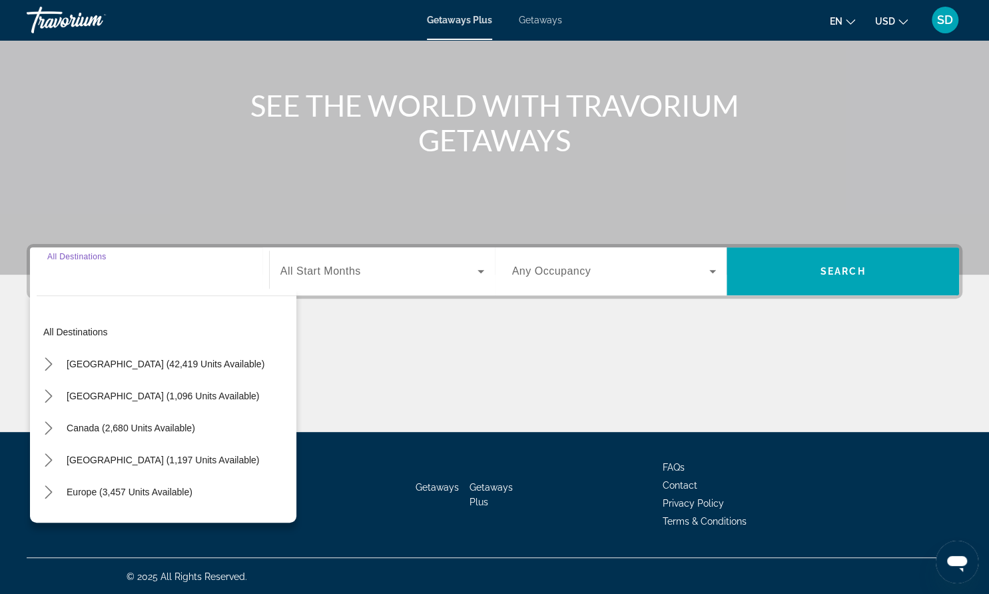
scroll to position [125, 0]
click at [89, 270] on input "Destination All Destinations" at bounding box center [149, 272] width 205 height 16
click at [67, 364] on span "[GEOGRAPHIC_DATA] (42,419 units available)" at bounding box center [166, 363] width 198 height 11
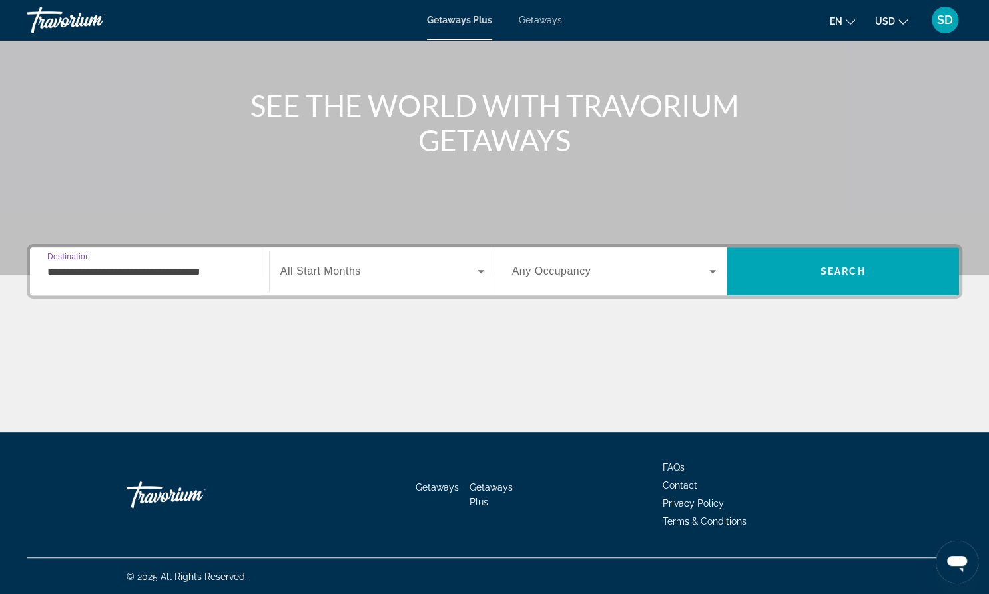
click at [238, 270] on input "**********" at bounding box center [149, 272] width 205 height 16
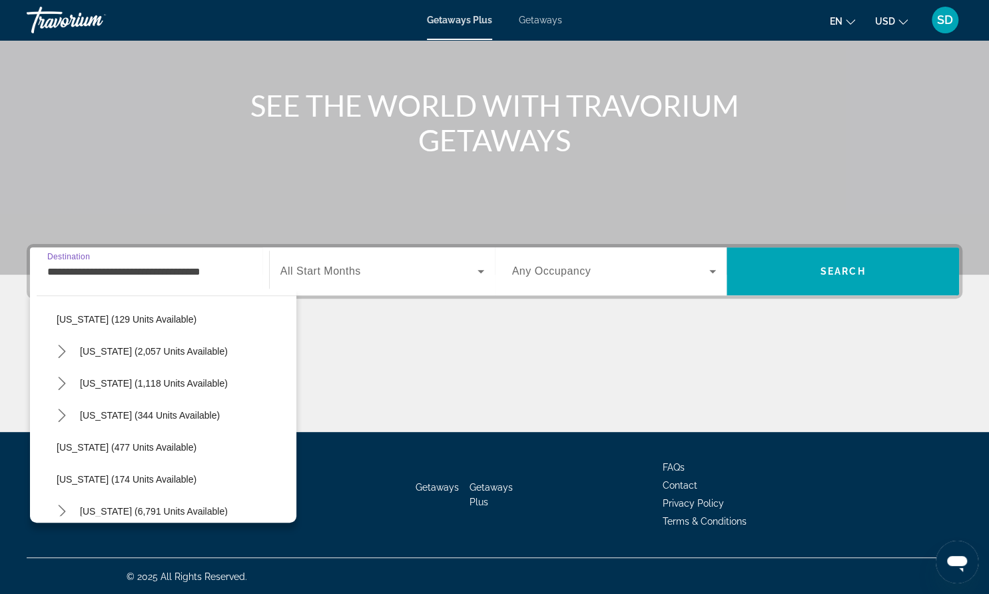
scroll to position [1031, 0]
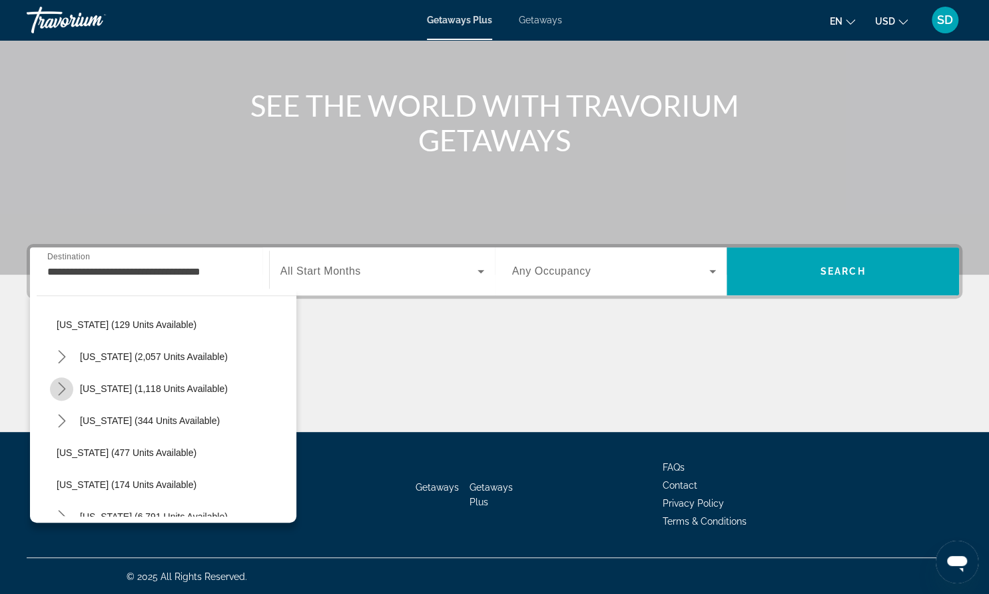
click at [61, 386] on icon "Toggle Tennessee (1,118 units available) submenu" at bounding box center [61, 388] width 13 height 13
click at [89, 454] on span "[GEOGRAPHIC_DATA] (20 units available)" at bounding box center [160, 452] width 180 height 11
type input "**********"
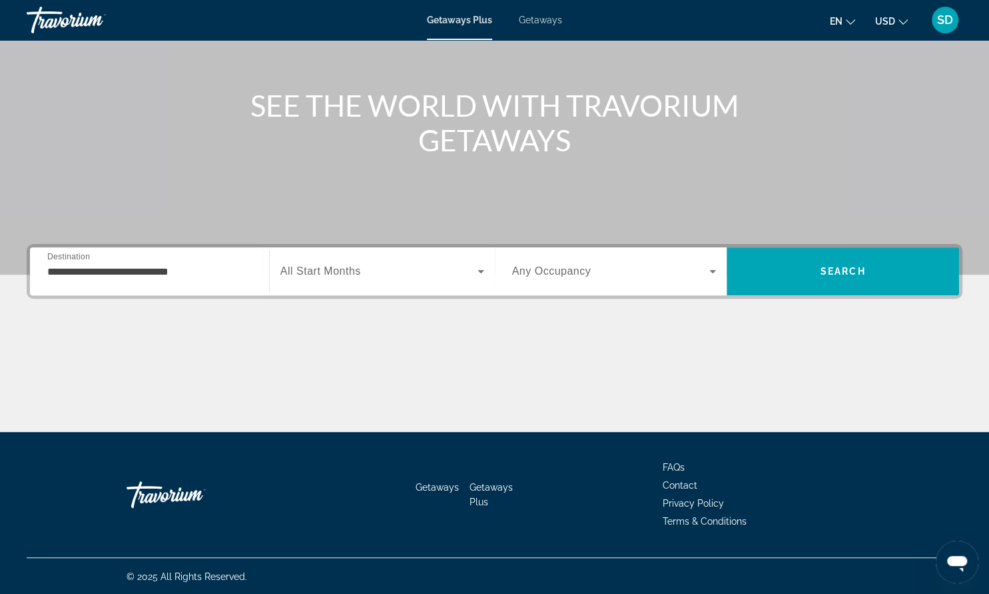
click at [359, 271] on span "All Start Months" at bounding box center [320, 270] width 81 height 11
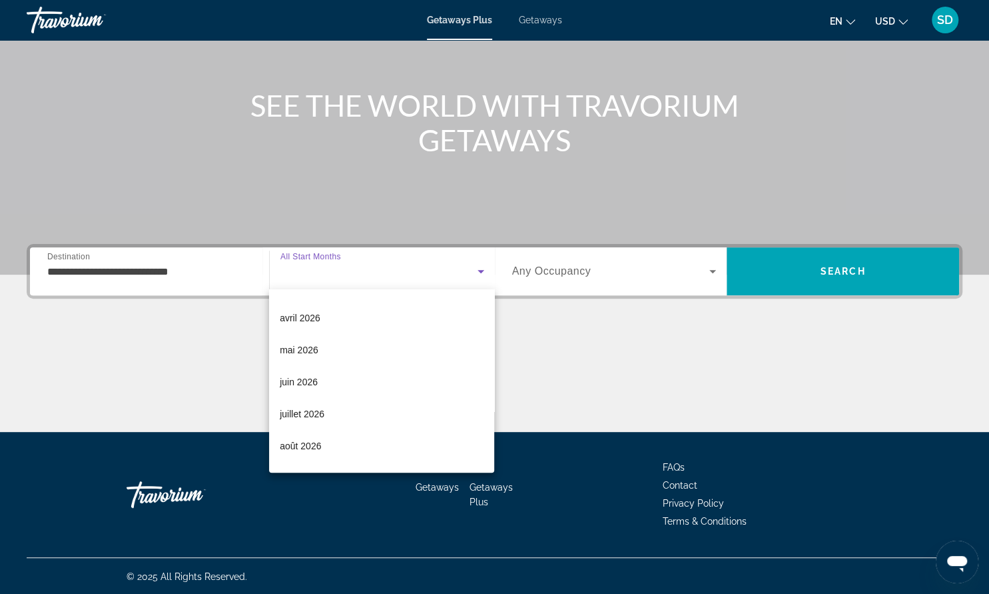
scroll to position [240, 0]
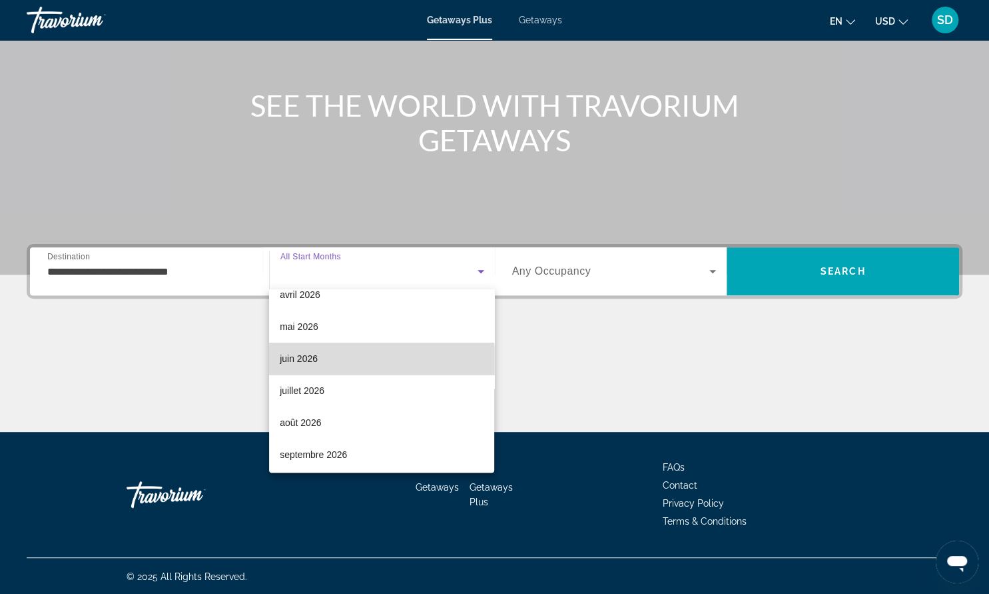
click at [312, 362] on span "juin 2026" at bounding box center [299, 358] width 38 height 16
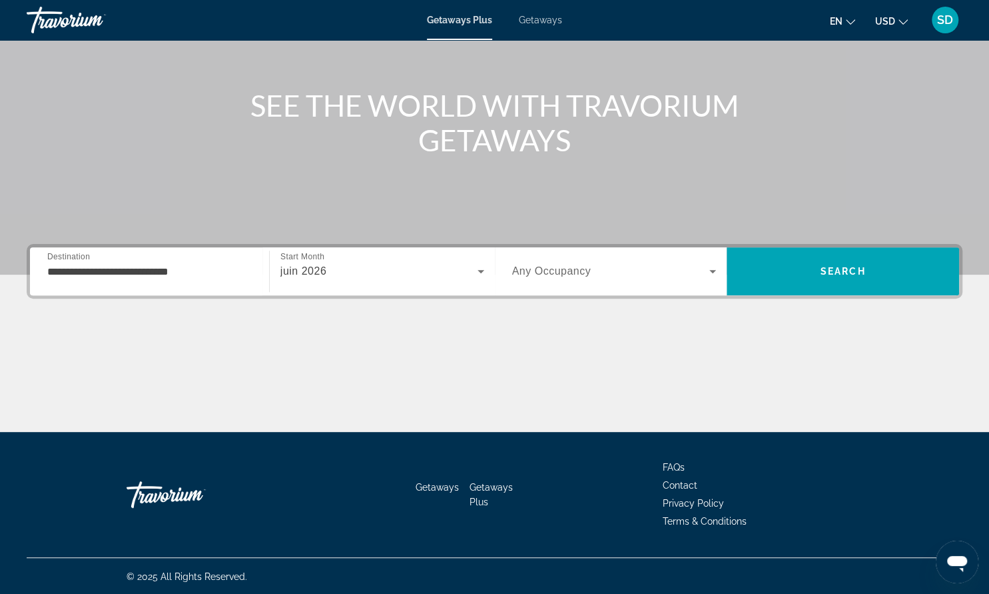
click at [537, 281] on div "Search widget" at bounding box center [614, 270] width 205 height 37
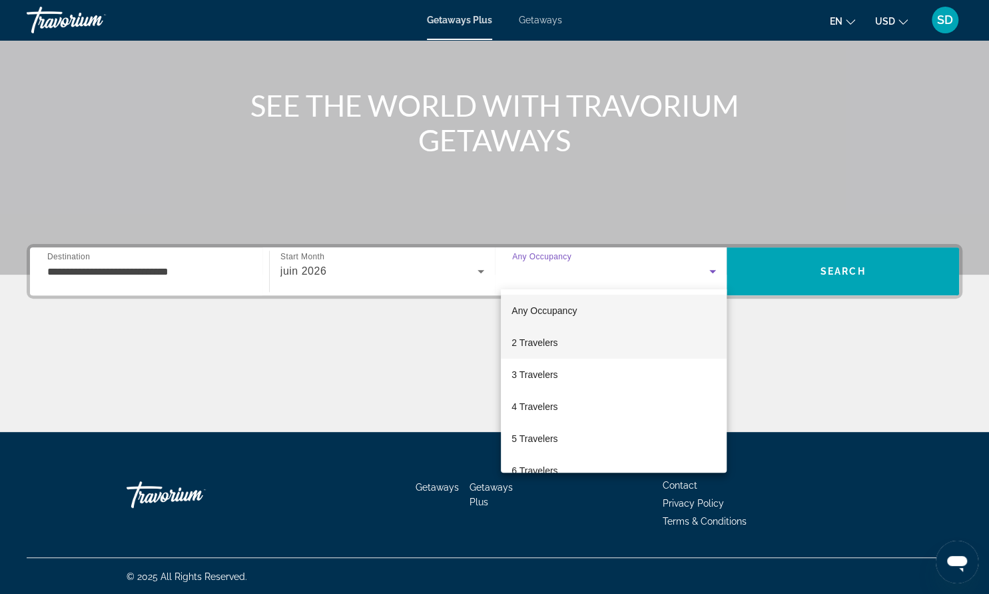
click at [555, 343] on span "2 Travelers" at bounding box center [535, 342] width 46 height 16
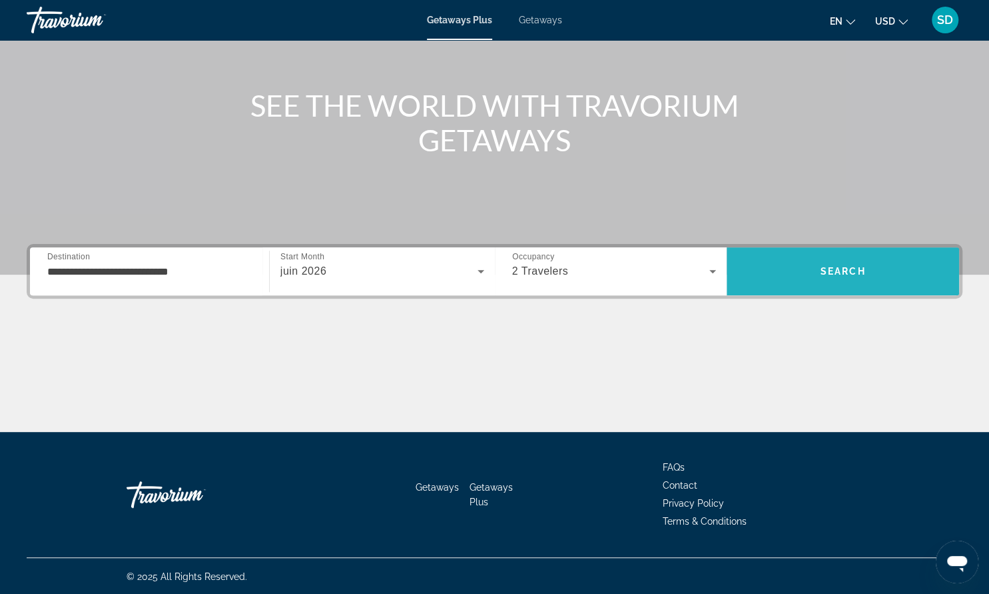
click at [809, 273] on span "Search" at bounding box center [843, 271] width 232 height 32
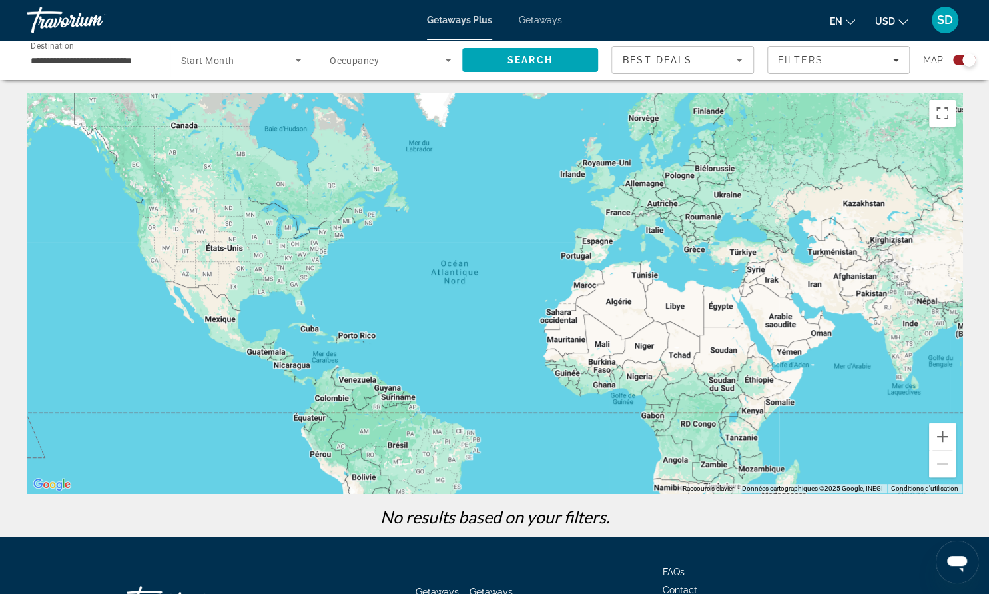
scroll to position [105, 0]
